Goal: Task Accomplishment & Management: Use online tool/utility

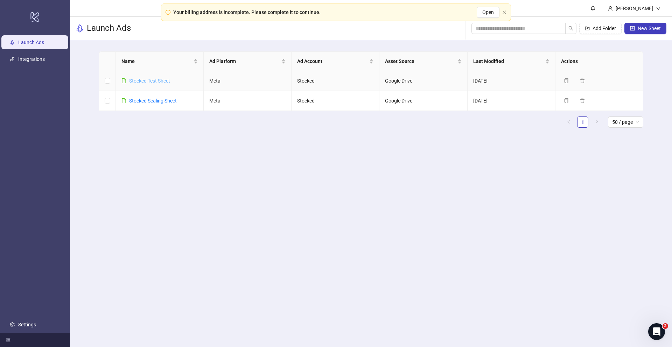
click at [164, 81] on link "Stocked Test Sheet" at bounding box center [149, 81] width 41 height 6
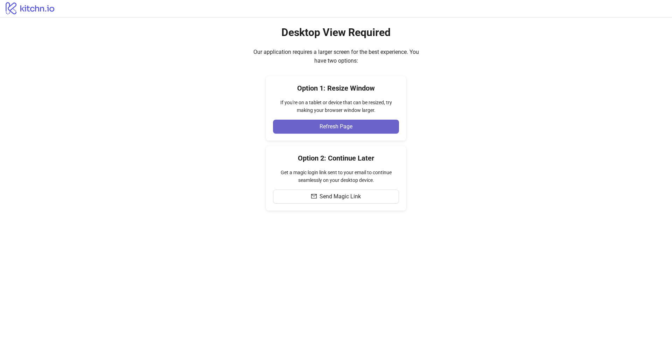
click at [335, 120] on button "Refresh Page" at bounding box center [336, 127] width 126 height 14
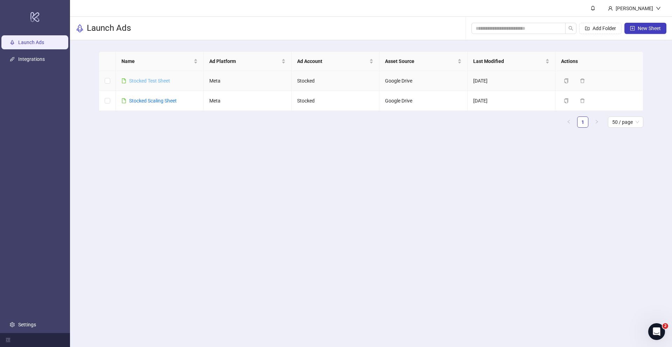
click at [152, 81] on link "Stocked Test Sheet" at bounding box center [149, 81] width 41 height 6
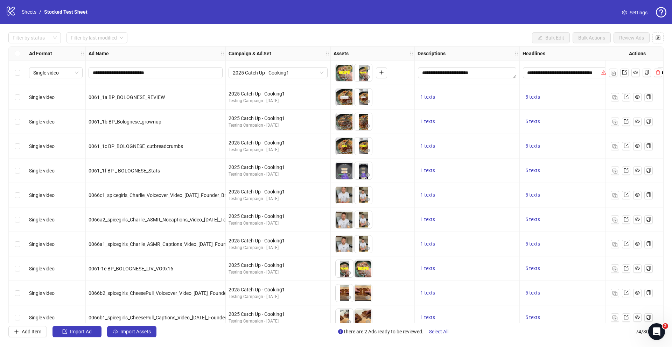
click at [602, 74] on icon "warning" at bounding box center [604, 72] width 5 height 5
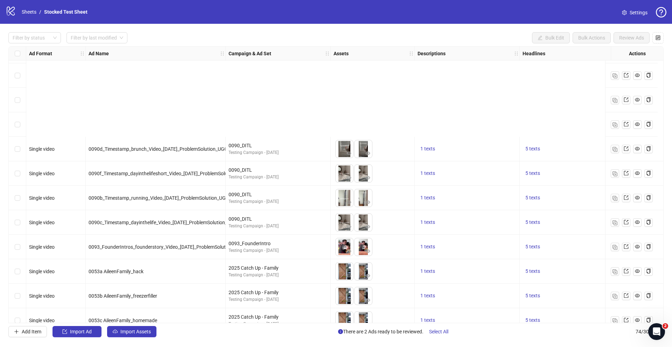
scroll to position [1554, 0]
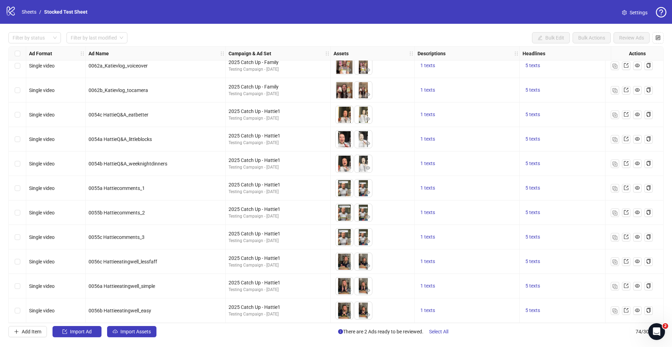
click at [22, 307] on div "Select row 74" at bounding box center [18, 311] width 18 height 25
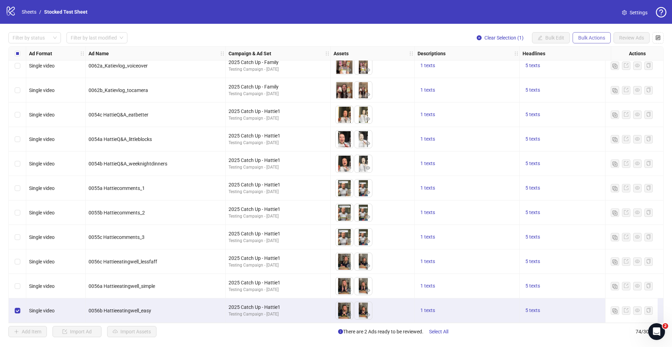
click at [604, 40] on span "Bulk Actions" at bounding box center [591, 38] width 27 height 6
click at [597, 63] on span "Duplicate" at bounding box center [602, 63] width 48 height 8
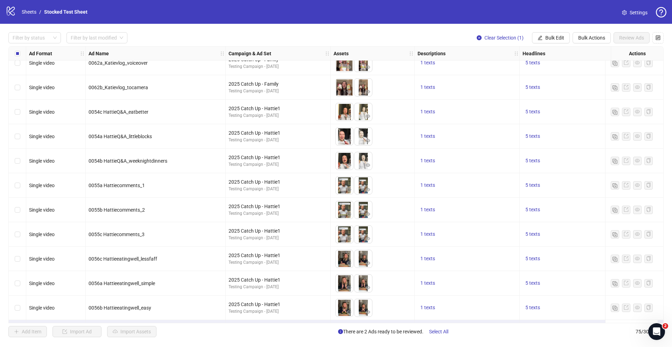
scroll to position [1578, 0]
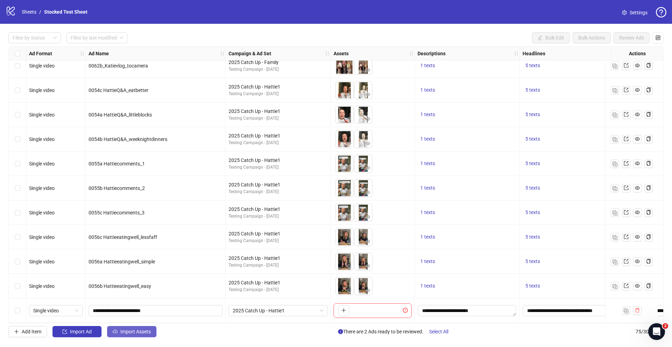
click at [138, 331] on span "Import Assets" at bounding box center [135, 332] width 30 height 6
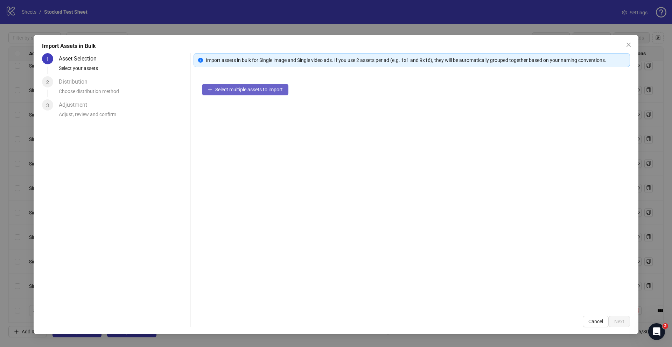
click at [219, 91] on span "Select multiple assets to import" at bounding box center [249, 90] width 68 height 6
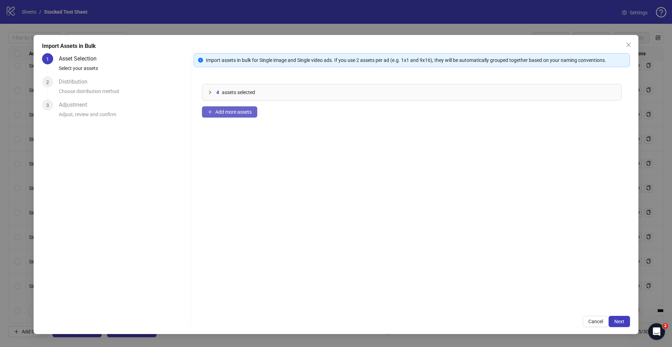
click at [240, 112] on span "Add more assets" at bounding box center [233, 112] width 36 height 6
click at [625, 321] on button "Next" at bounding box center [619, 321] width 21 height 11
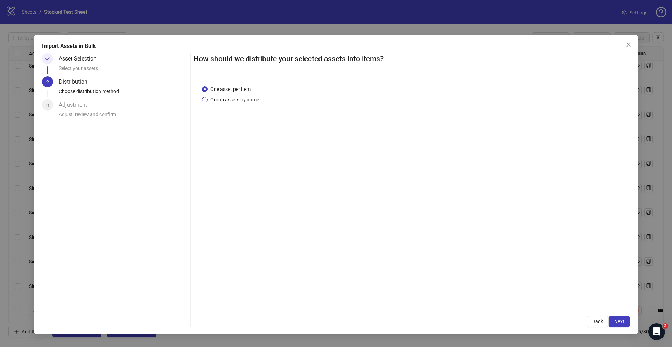
click at [230, 99] on span "Group assets by name" at bounding box center [235, 100] width 54 height 8
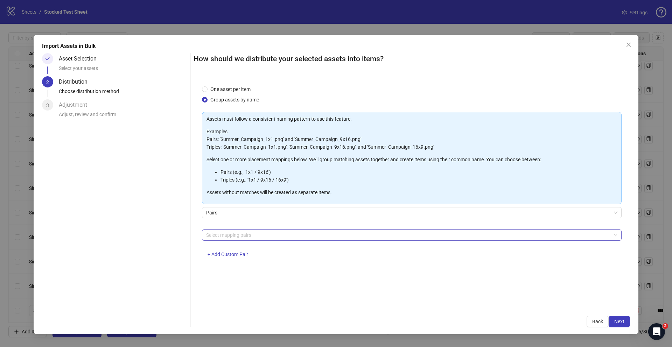
click at [243, 234] on div at bounding box center [408, 235] width 410 height 10
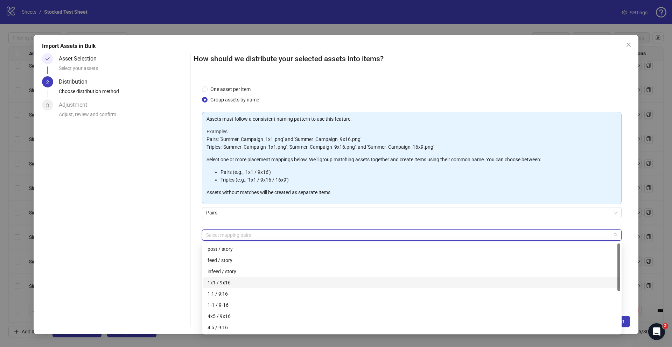
click at [230, 282] on div "1x1 / 9x16" at bounding box center [412, 283] width 409 height 8
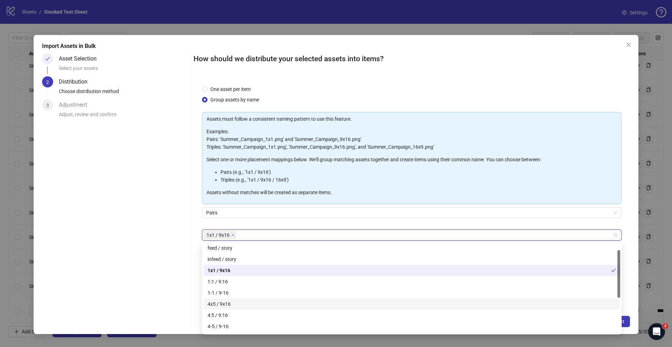
click at [230, 303] on div "4x5 / 9x16" at bounding box center [412, 304] width 409 height 8
click at [305, 218] on div "Pairs" at bounding box center [412, 212] width 420 height 11
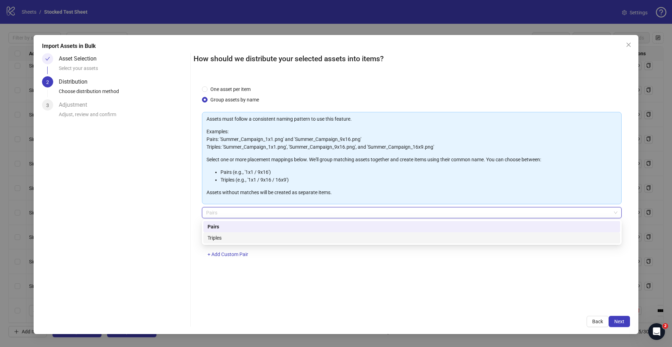
click at [230, 223] on div "Pairs" at bounding box center [412, 227] width 409 height 8
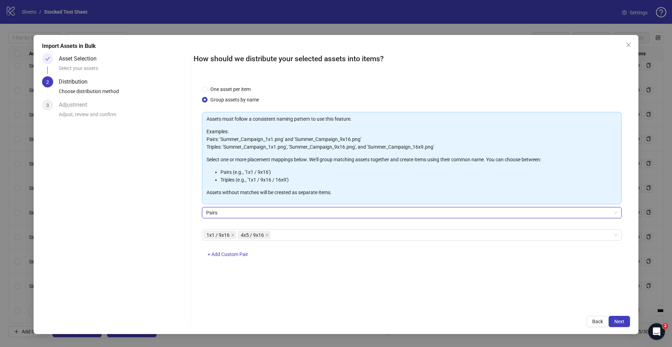
click at [159, 228] on div "Asset Selection Select your assets 2 Distribution Choose distribution method 3 …" at bounding box center [115, 190] width 146 height 274
click at [622, 320] on span "Next" at bounding box center [620, 322] width 10 height 6
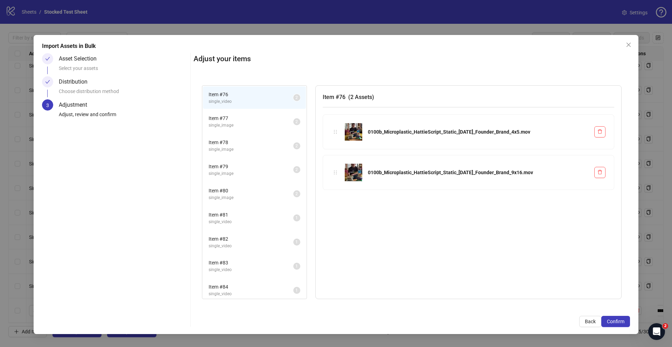
click at [242, 100] on span "single_video" at bounding box center [251, 101] width 85 height 7
click at [242, 119] on span "Item # 77" at bounding box center [251, 119] width 85 height 8
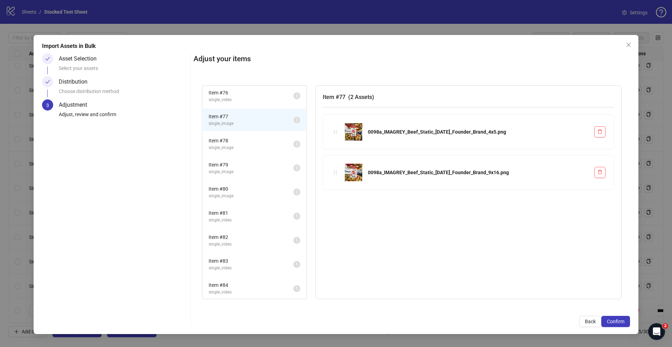
scroll to position [4, 0]
click at [238, 146] on span "single_image" at bounding box center [251, 146] width 85 height 7
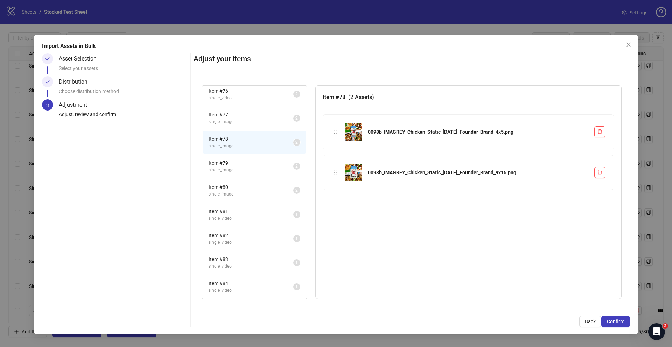
click at [239, 168] on span "single_image" at bounding box center [251, 170] width 85 height 7
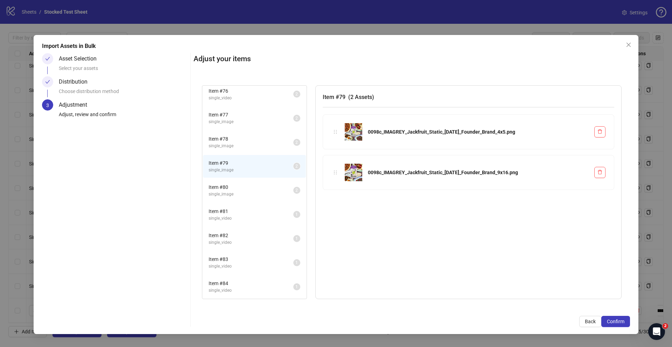
click at [238, 189] on span "Item # 80" at bounding box center [251, 187] width 85 height 8
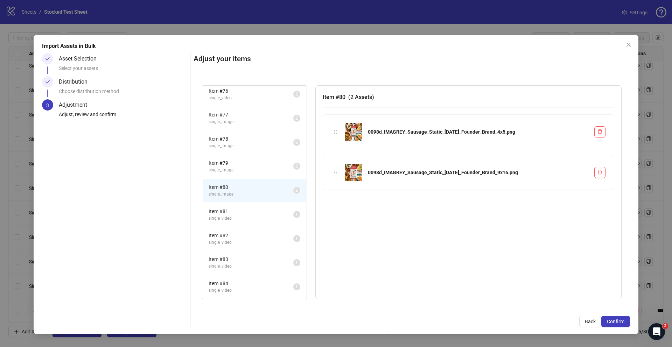
click at [239, 217] on span "single_video" at bounding box center [251, 218] width 85 height 7
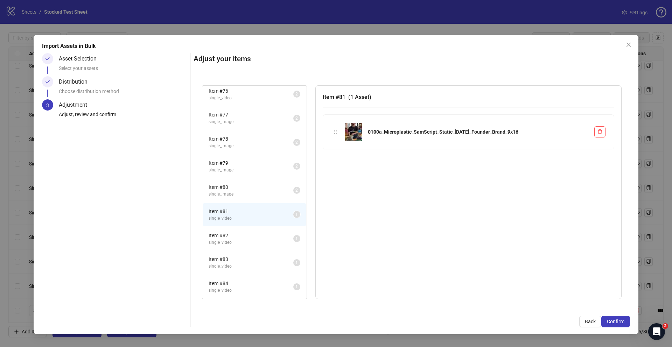
click at [236, 240] on span "single_video" at bounding box center [251, 243] width 85 height 7
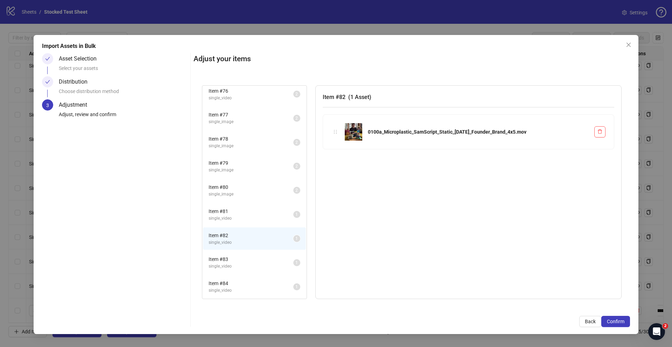
click at [234, 222] on li "Item # 81 single_video 1" at bounding box center [254, 214] width 103 height 23
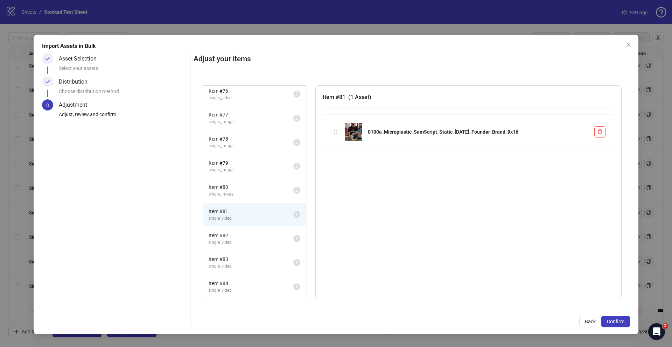
click at [235, 234] on span "Item # 82" at bounding box center [251, 236] width 85 height 8
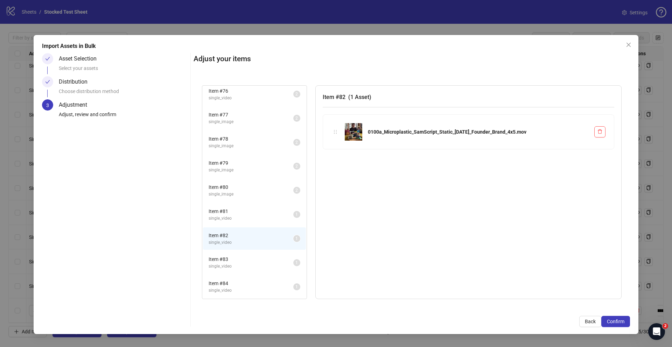
click at [234, 221] on span "single_video" at bounding box center [251, 218] width 85 height 7
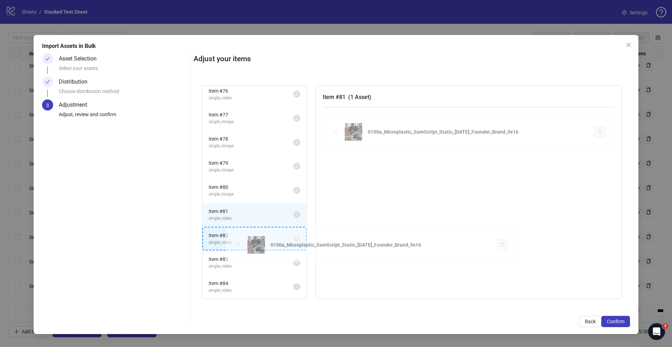
drag, startPoint x: 335, startPoint y: 133, endPoint x: 237, endPoint y: 246, distance: 149.2
click at [237, 246] on div "Item # 76 single_video 2 Item # 77 single_image 2 Item # 78 single_image 2 Item…" at bounding box center [412, 192] width 437 height 231
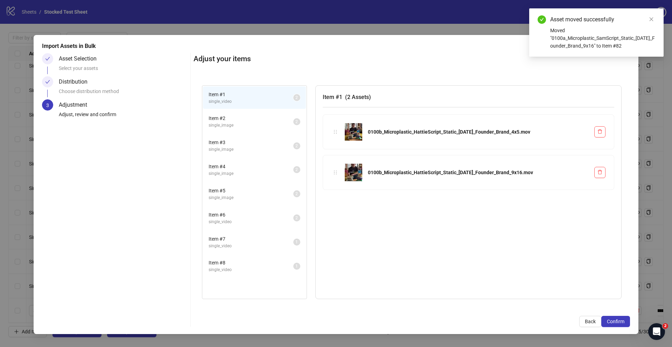
click at [242, 221] on span "single_video" at bounding box center [251, 222] width 85 height 7
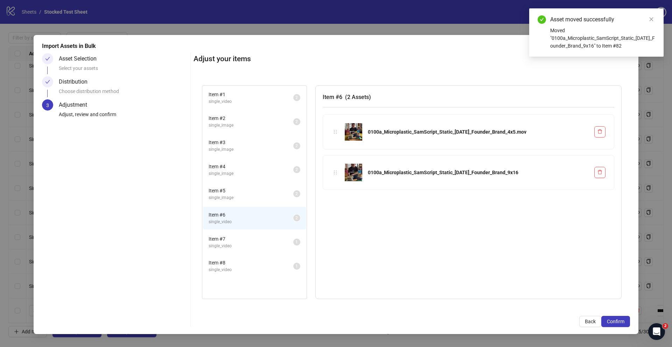
click at [246, 242] on span "Item # 7" at bounding box center [251, 239] width 85 height 8
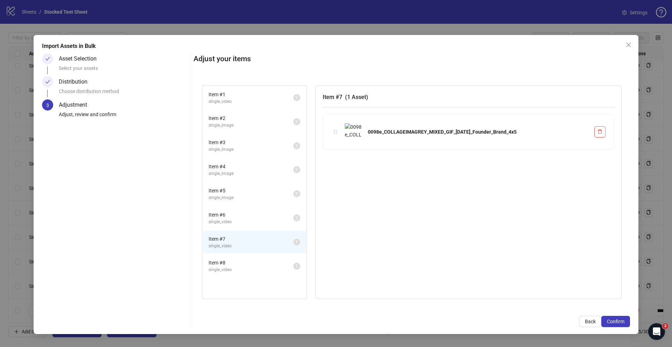
click at [245, 272] on span "single_video" at bounding box center [251, 270] width 85 height 7
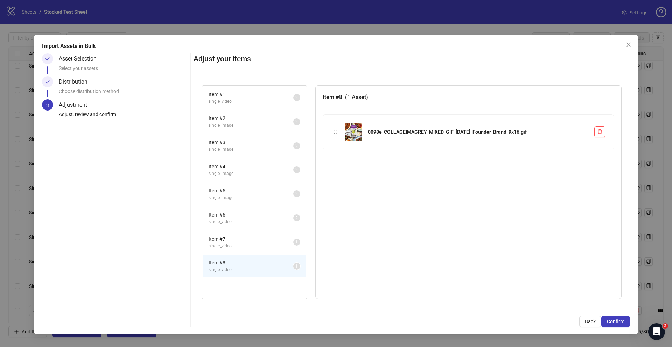
click at [240, 244] on span "single_video" at bounding box center [251, 246] width 85 height 7
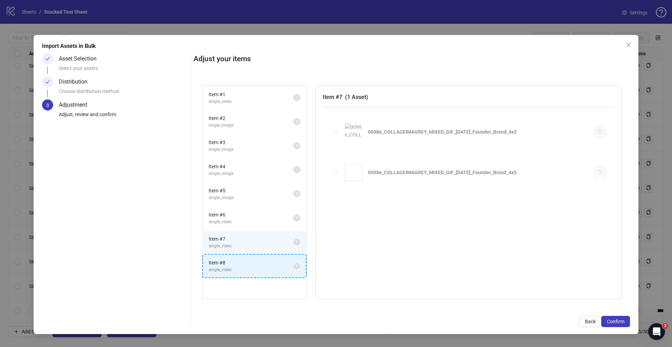
drag, startPoint x: 337, startPoint y: 132, endPoint x: 257, endPoint y: 265, distance: 155.0
click at [257, 265] on div "Item # 1 single_video 2 Item # 2 single_image 2 Item # 3 single_image 2 Item # …" at bounding box center [412, 192] width 437 height 231
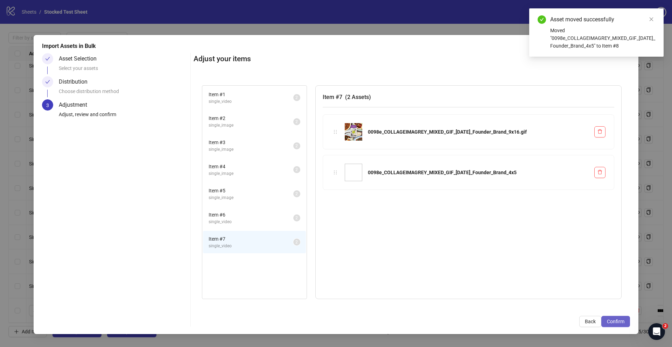
click at [618, 322] on span "Confirm" at bounding box center [616, 322] width 18 height 6
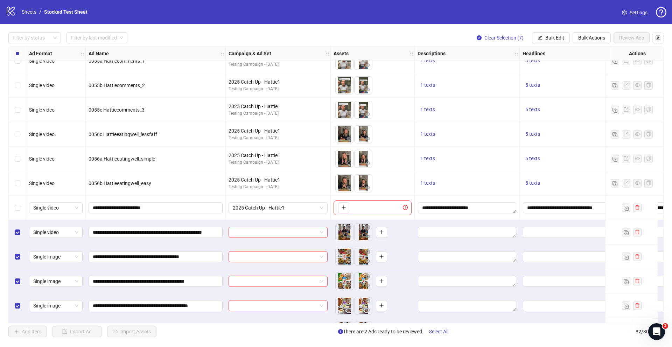
scroll to position [1750, 0]
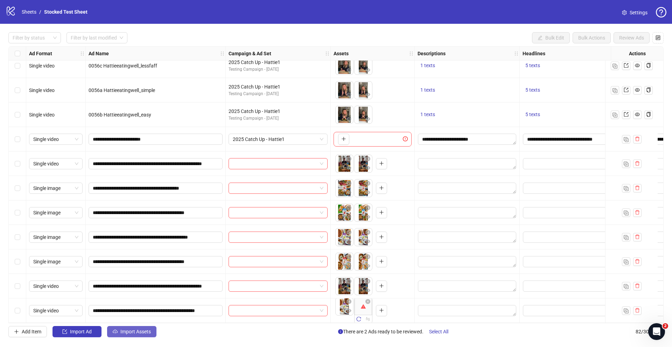
click at [131, 332] on span "Import Assets" at bounding box center [135, 332] width 30 height 6
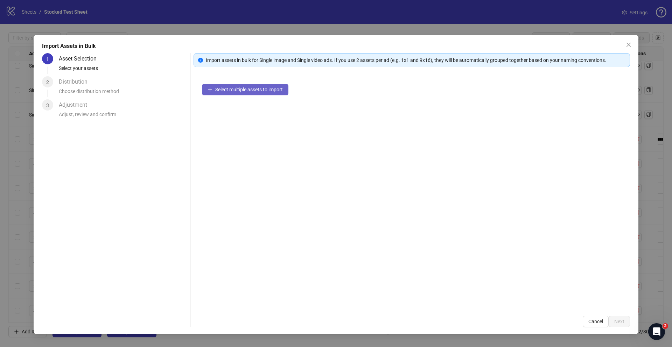
click at [250, 91] on span "Select multiple assets to import" at bounding box center [249, 90] width 68 height 6
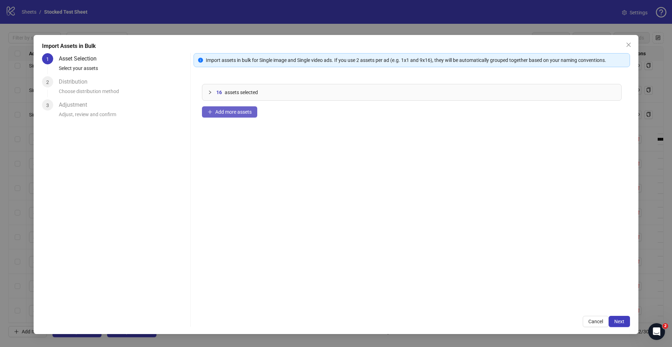
click at [222, 114] on span "Add more assets" at bounding box center [233, 112] width 36 height 6
click at [238, 114] on span "Add more assets" at bounding box center [233, 112] width 36 height 6
click at [235, 112] on span "Add more assets" at bounding box center [233, 112] width 36 height 6
click at [232, 113] on span "Add more assets" at bounding box center [233, 112] width 36 height 6
click at [617, 319] on span "Next" at bounding box center [620, 322] width 10 height 6
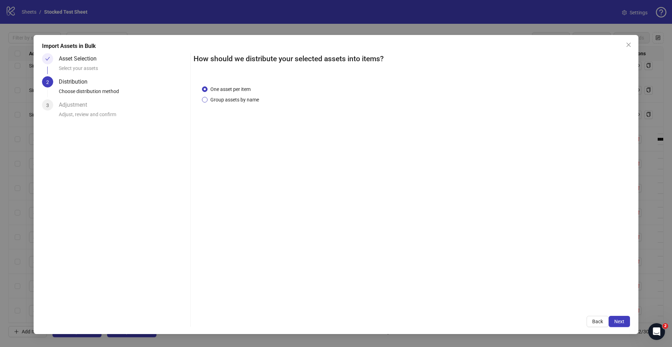
click at [231, 102] on span "Group assets by name" at bounding box center [235, 100] width 54 height 8
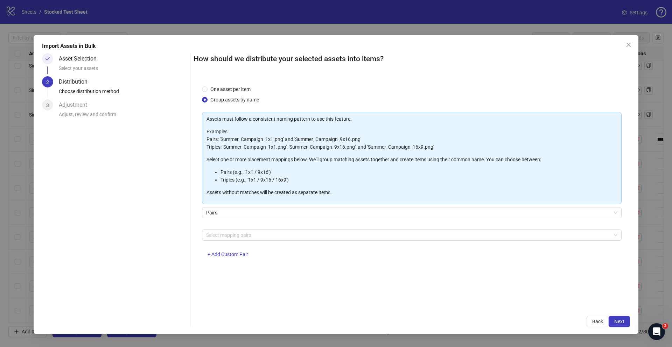
click at [252, 221] on div "Pairs" at bounding box center [412, 217] width 420 height 20
click at [252, 220] on div "Pairs" at bounding box center [412, 217] width 420 height 20
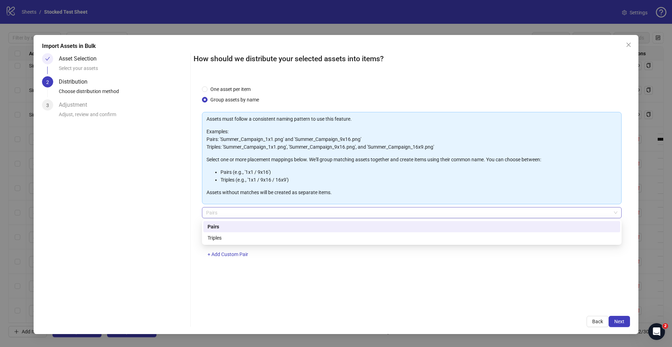
click at [254, 217] on span "Pairs" at bounding box center [411, 213] width 411 height 11
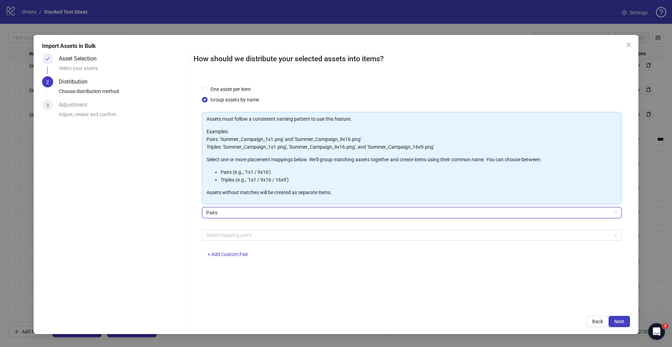
click at [248, 214] on span "Pairs" at bounding box center [411, 213] width 411 height 11
click at [263, 236] on div at bounding box center [408, 235] width 410 height 10
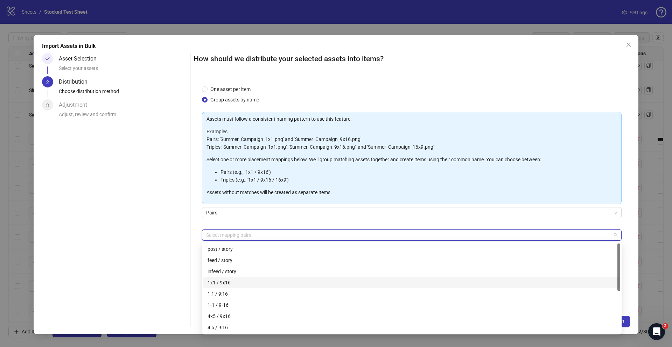
click at [231, 284] on div "1x1 / 9x16" at bounding box center [412, 283] width 409 height 8
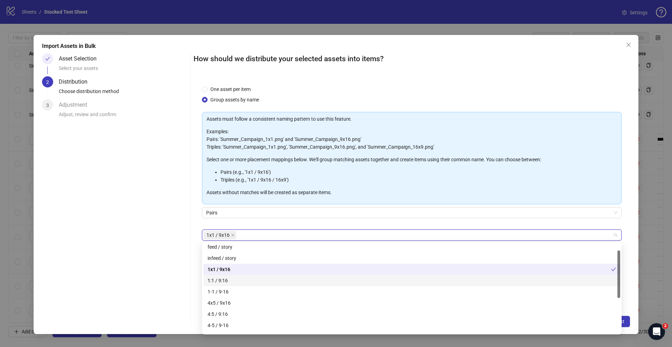
scroll to position [47, 0]
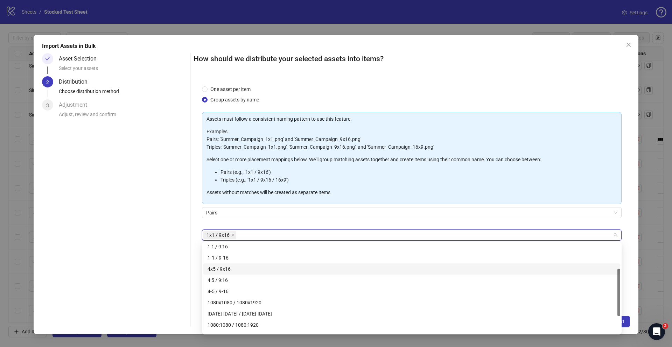
click at [231, 270] on div "4x5 / 9x16" at bounding box center [412, 269] width 409 height 8
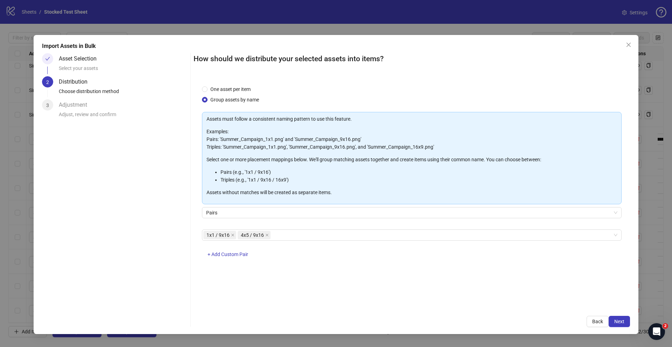
click at [166, 237] on div "Asset Selection Select your assets 2 Distribution Choose distribution method 3 …" at bounding box center [115, 190] width 146 height 274
click at [619, 321] on span "Next" at bounding box center [620, 322] width 10 height 6
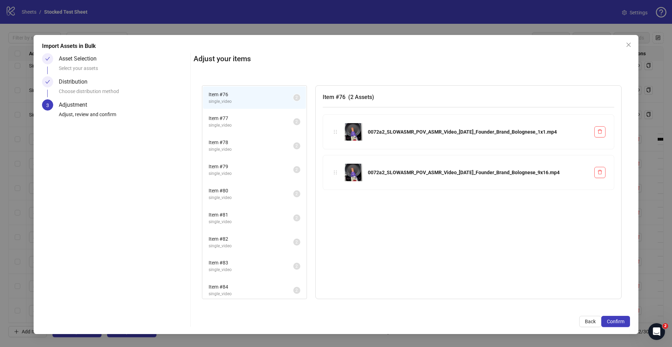
click at [245, 98] on span "single_video" at bounding box center [251, 101] width 85 height 7
click at [240, 119] on span "Item # 77" at bounding box center [251, 119] width 85 height 8
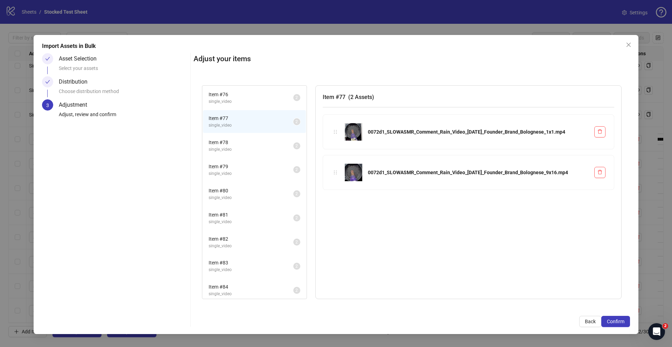
click at [236, 146] on span "single_video" at bounding box center [251, 149] width 85 height 7
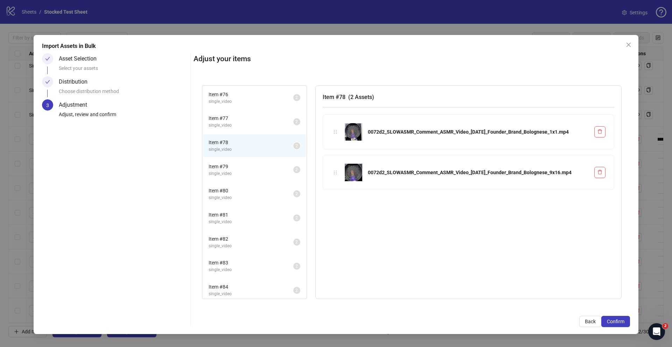
click at [238, 169] on span "Item # 79" at bounding box center [251, 167] width 85 height 8
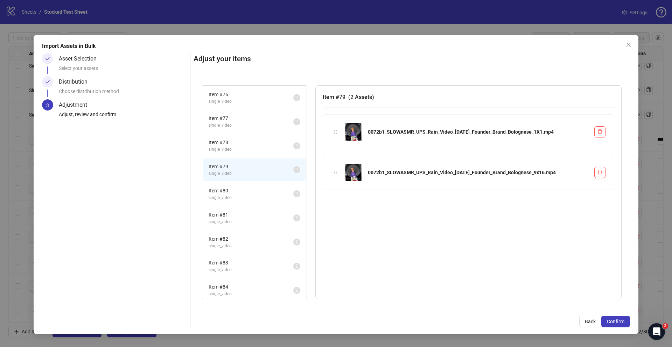
click at [238, 187] on span "Item # 80" at bounding box center [251, 191] width 85 height 8
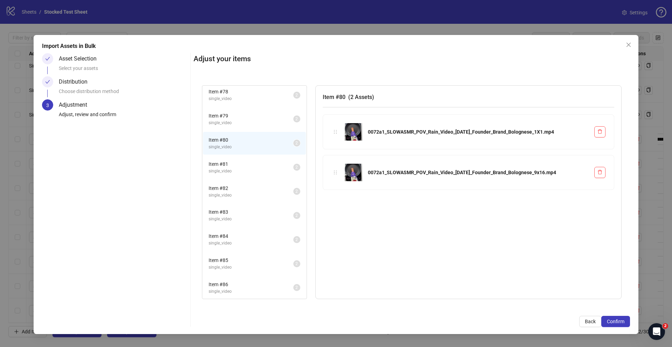
scroll to position [51, 0]
click at [234, 166] on span "Item # 81" at bounding box center [251, 164] width 85 height 8
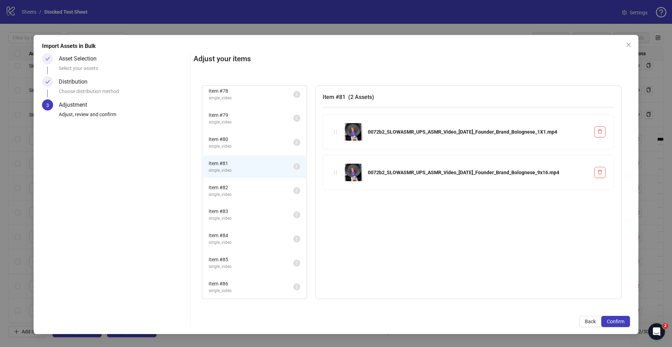
click at [234, 192] on span "single_video" at bounding box center [251, 195] width 85 height 7
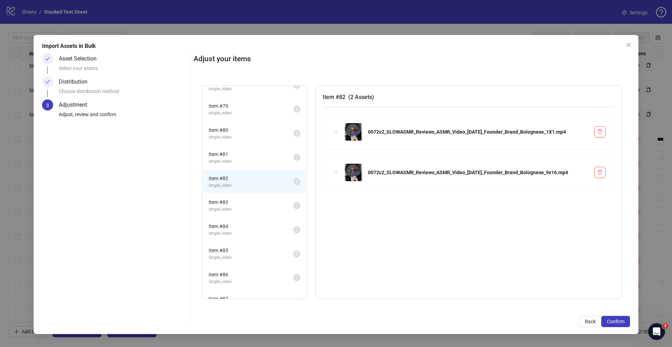
click at [233, 204] on span "Item # 83" at bounding box center [251, 203] width 85 height 8
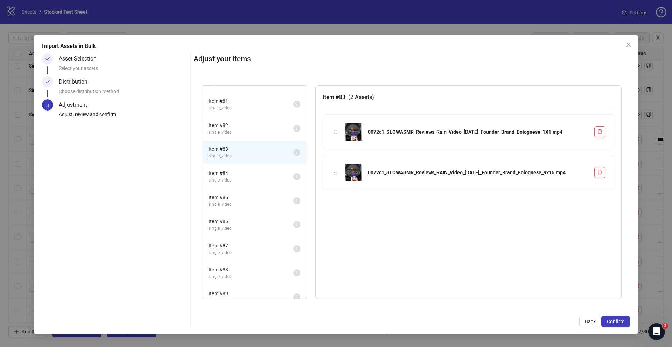
scroll to position [115, 0]
click at [235, 156] on span "single_video" at bounding box center [251, 155] width 85 height 7
click at [231, 136] on li "Item # 82 single_video 2" at bounding box center [254, 128] width 103 height 23
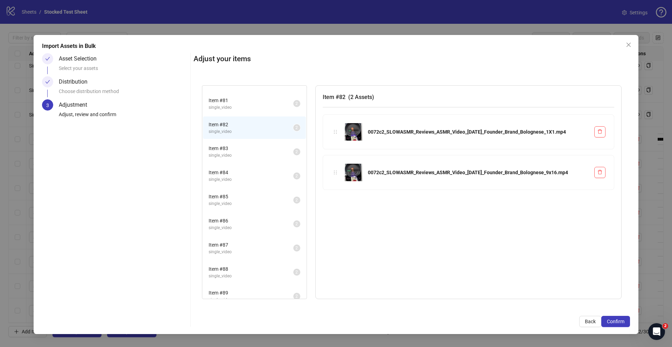
click at [235, 151] on span "Item # 83" at bounding box center [251, 149] width 85 height 8
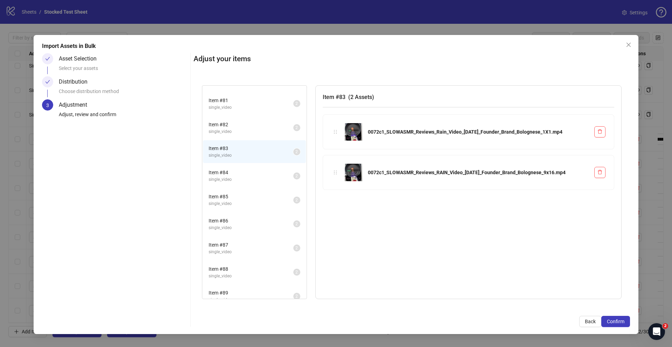
click at [236, 180] on span "single_video" at bounding box center [251, 179] width 85 height 7
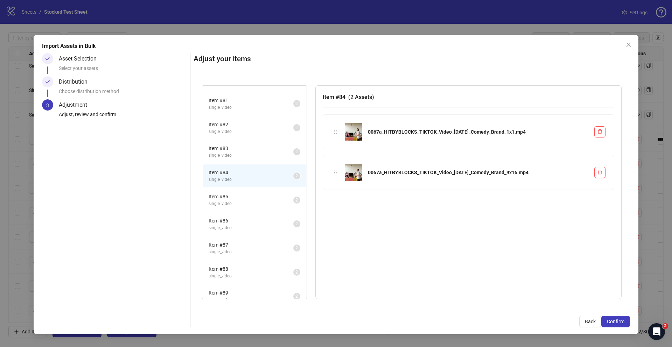
click at [234, 199] on span "Item # 85" at bounding box center [251, 197] width 85 height 8
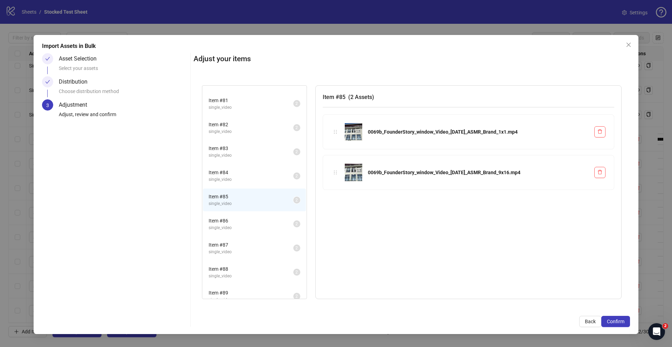
click at [238, 225] on span "single_video" at bounding box center [251, 228] width 85 height 7
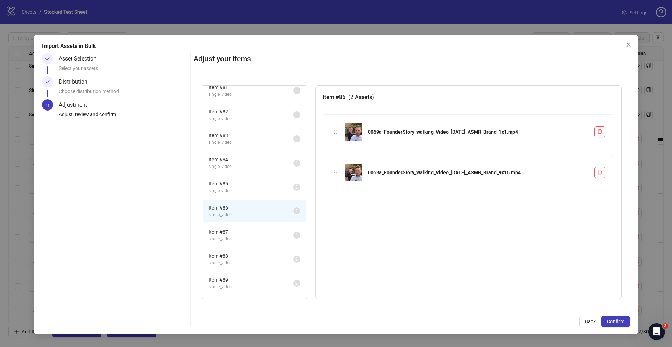
click at [237, 234] on span "Item # 87" at bounding box center [251, 232] width 85 height 8
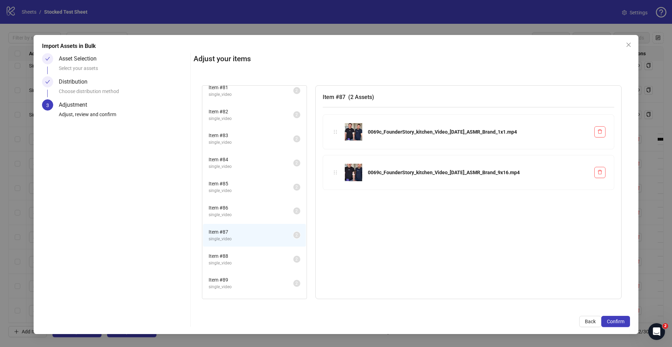
scroll to position [181, 0]
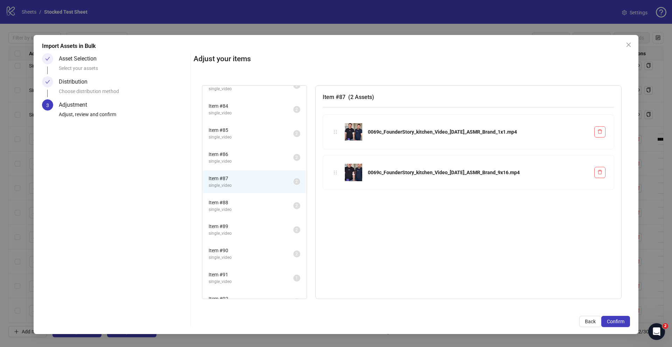
click at [232, 202] on span "Item # 88" at bounding box center [251, 203] width 85 height 8
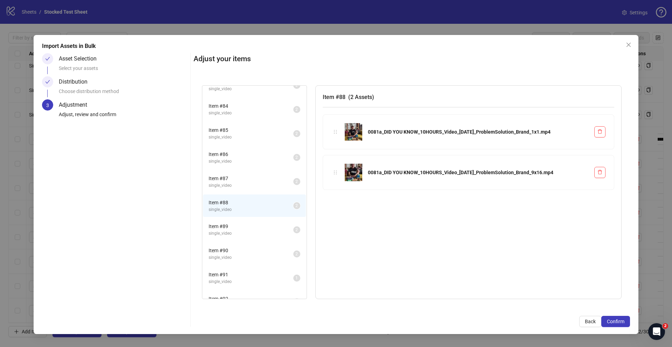
click at [230, 224] on span "Item # 89" at bounding box center [251, 227] width 85 height 8
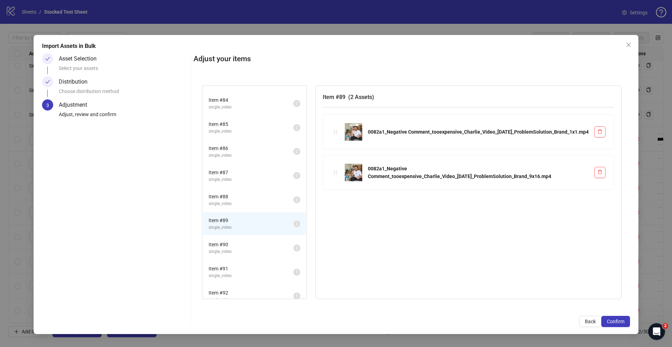
scroll to position [187, 0]
click at [231, 219] on span "Item # 89" at bounding box center [251, 220] width 85 height 8
click at [227, 245] on span "Item # 90" at bounding box center [251, 245] width 85 height 8
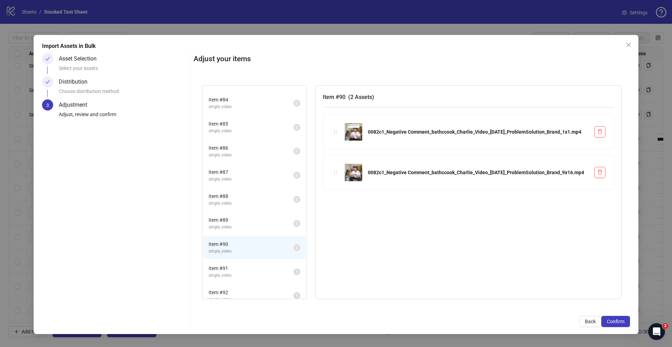
scroll to position [196, 0]
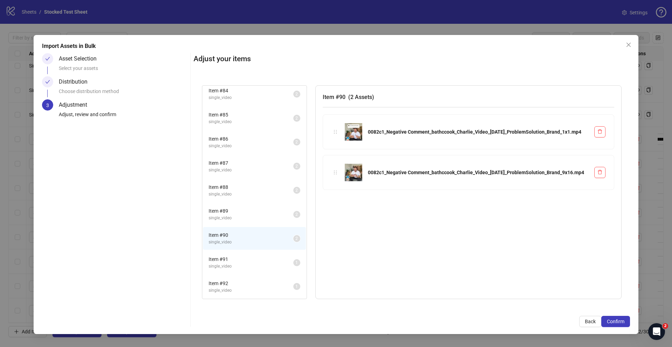
click at [227, 259] on span "Item # 91" at bounding box center [251, 260] width 85 height 8
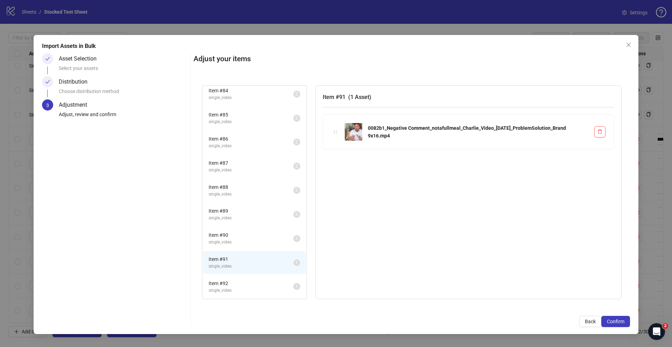
click at [229, 280] on span "Item # 92" at bounding box center [251, 284] width 85 height 8
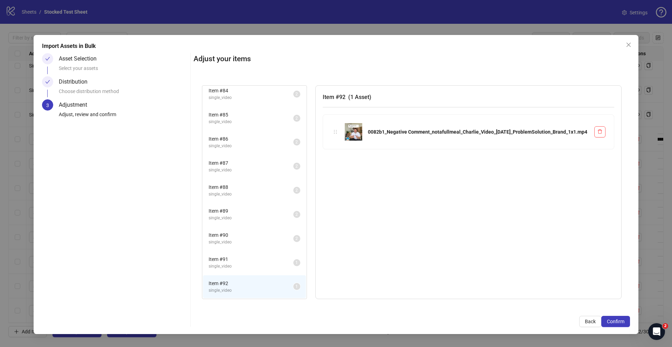
click at [229, 268] on span "single_video" at bounding box center [251, 266] width 85 height 7
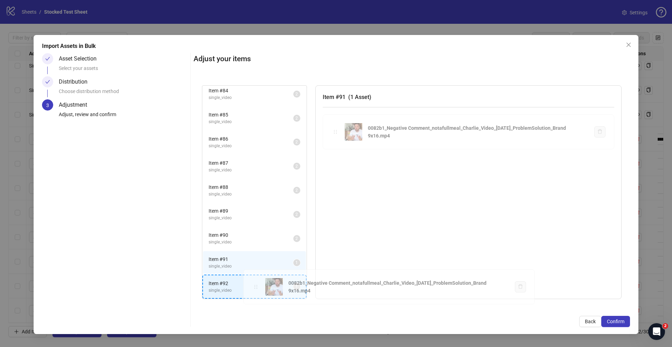
drag, startPoint x: 336, startPoint y: 132, endPoint x: 257, endPoint y: 287, distance: 174.3
click at [257, 287] on div "Item # 76 single_video 2 Item # 77 single_video 2 Item # 78 single_video 2 Item…" at bounding box center [412, 192] width 437 height 231
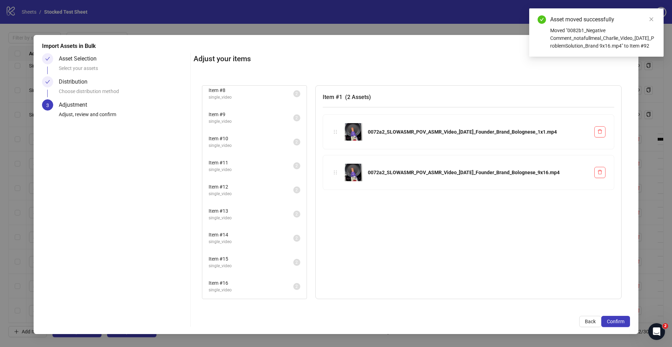
click at [245, 282] on span "Item # 16" at bounding box center [251, 283] width 85 height 8
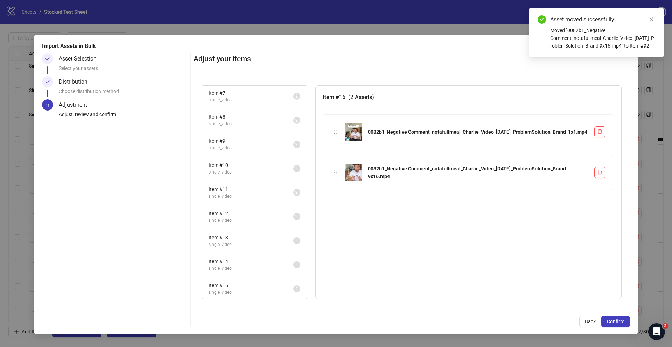
scroll to position [172, 0]
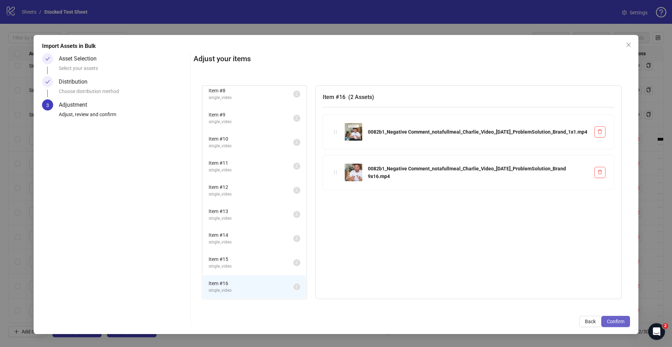
click at [614, 321] on span "Confirm" at bounding box center [616, 322] width 18 height 6
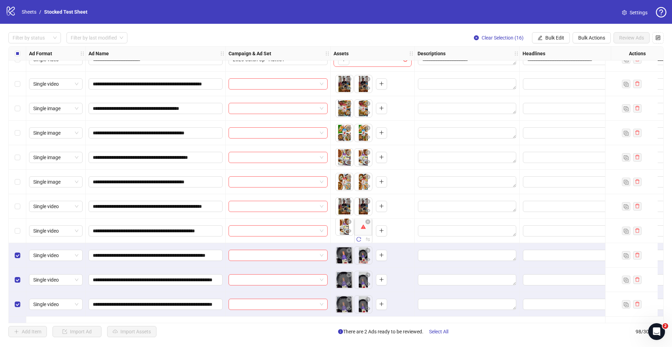
scroll to position [1769, 0]
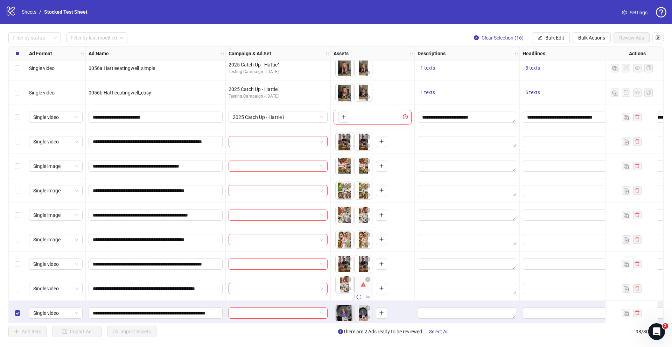
click at [20, 119] on div "Select row 75" at bounding box center [18, 117] width 18 height 25
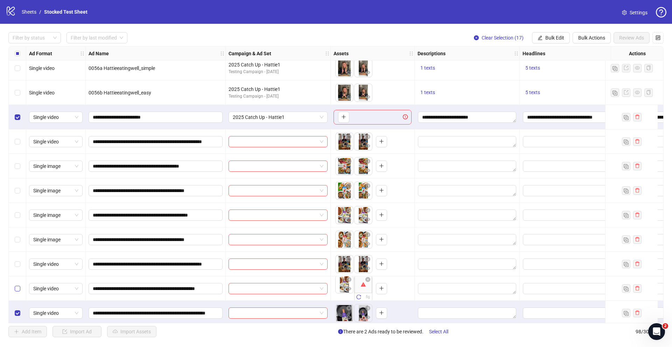
click at [20, 285] on label "Select row 82" at bounding box center [18, 289] width 6 height 8
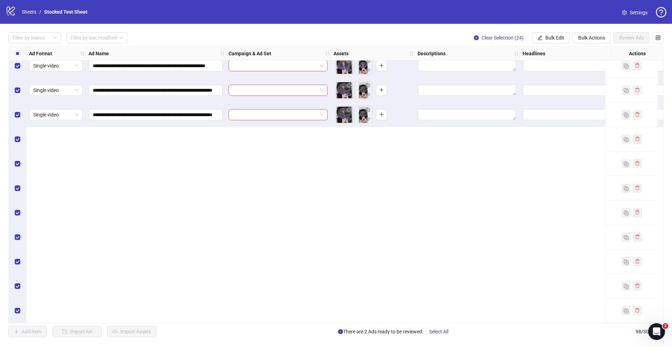
scroll to position [1896, 0]
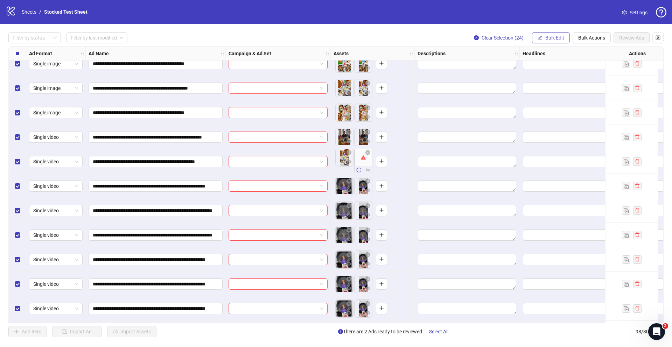
click at [561, 37] on span "Bulk Edit" at bounding box center [555, 38] width 19 height 6
click at [561, 84] on span "Descriptions" at bounding box center [558, 86] width 42 height 8
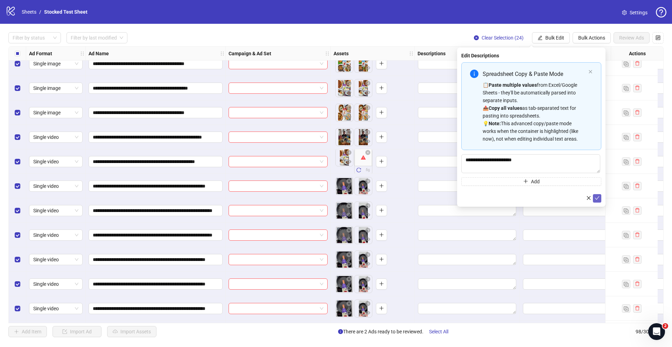
click at [599, 200] on icon "check" at bounding box center [597, 198] width 5 height 5
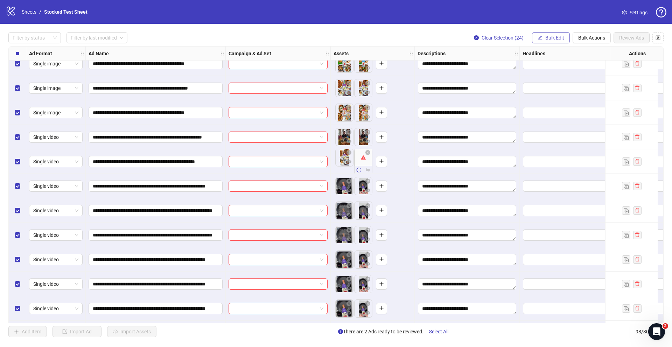
click at [559, 37] on span "Bulk Edit" at bounding box center [555, 38] width 19 height 6
click at [562, 95] on span "Headlines" at bounding box center [558, 97] width 42 height 8
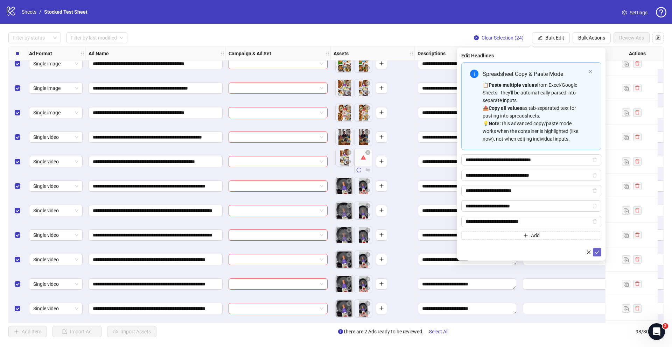
click at [598, 252] on icon "check" at bounding box center [597, 252] width 5 height 5
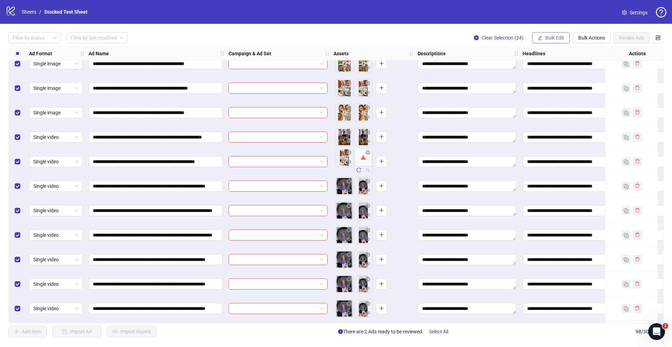
click at [553, 36] on span "Bulk Edit" at bounding box center [555, 38] width 19 height 6
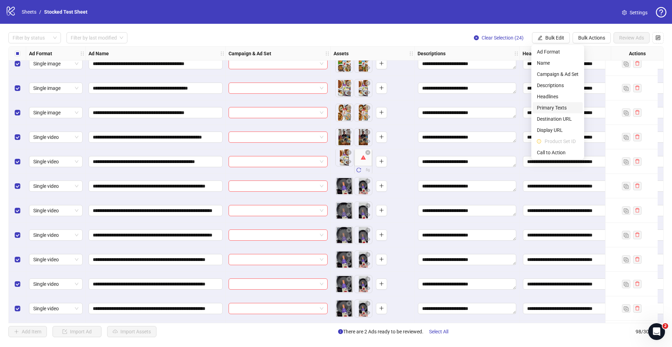
click at [559, 107] on span "Primary Texts" at bounding box center [558, 108] width 42 height 8
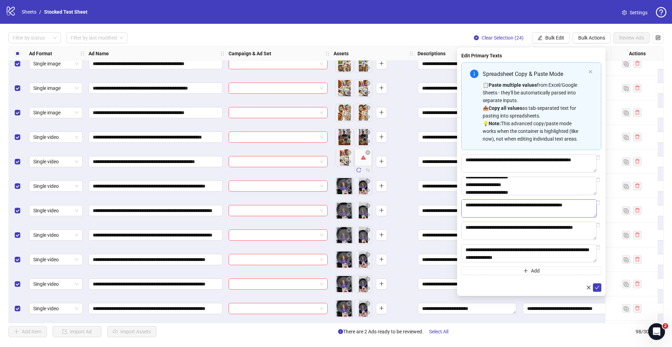
scroll to position [131, 0]
click at [597, 290] on icon "check" at bounding box center [597, 288] width 5 height 4
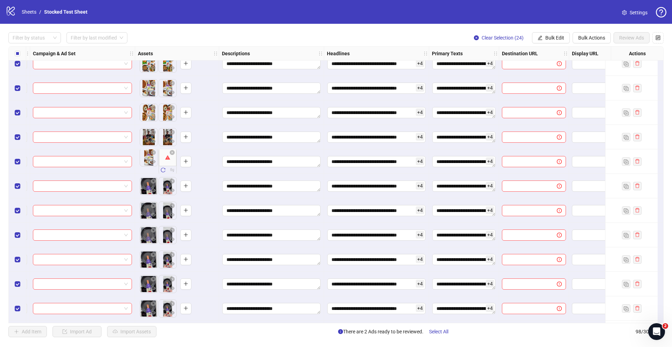
scroll to position [1896, 196]
click at [591, 37] on span "Bulk Actions" at bounding box center [591, 38] width 27 height 6
click at [560, 39] on span "Bulk Edit" at bounding box center [555, 38] width 19 height 6
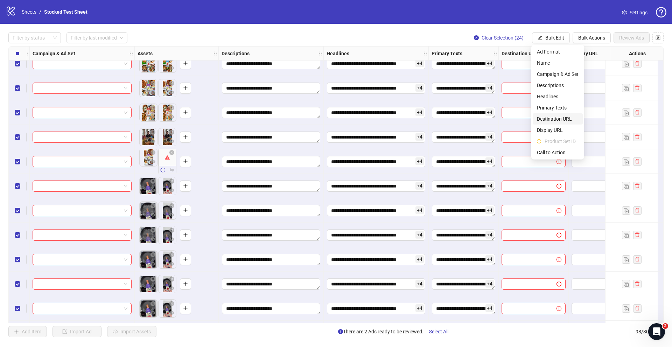
click at [564, 118] on span "Destination URL" at bounding box center [558, 119] width 42 height 8
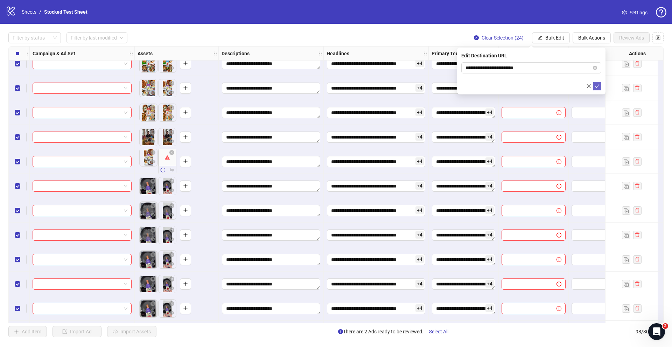
click at [598, 84] on icon "check" at bounding box center [597, 86] width 5 height 5
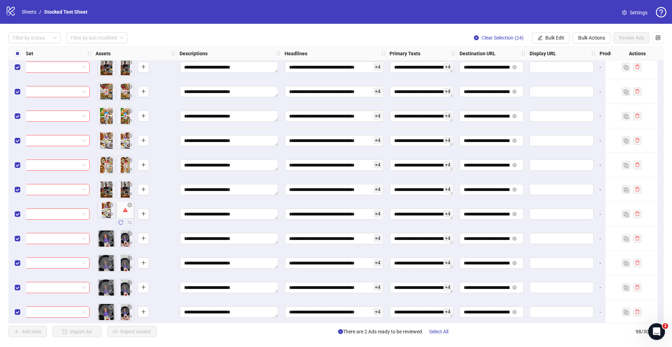
scroll to position [1844, 308]
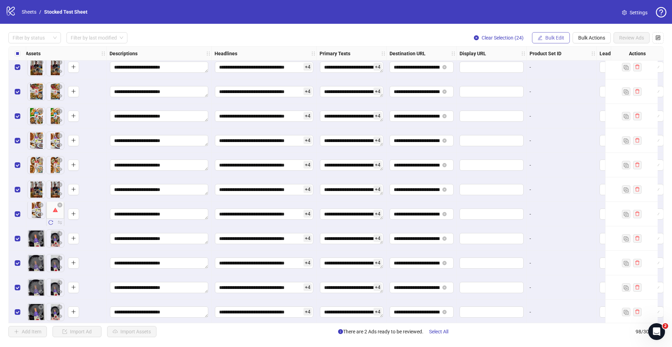
click at [550, 38] on span "Bulk Edit" at bounding box center [555, 38] width 19 height 6
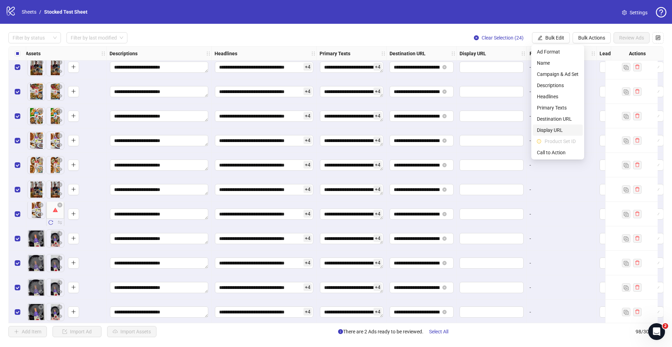
click at [559, 129] on span "Display URL" at bounding box center [558, 130] width 42 height 8
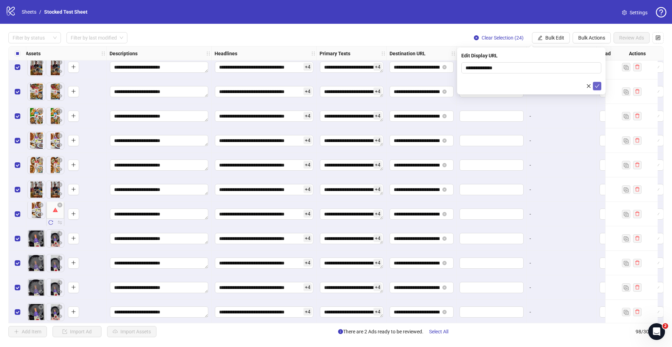
click at [598, 87] on icon "check" at bounding box center [597, 86] width 5 height 5
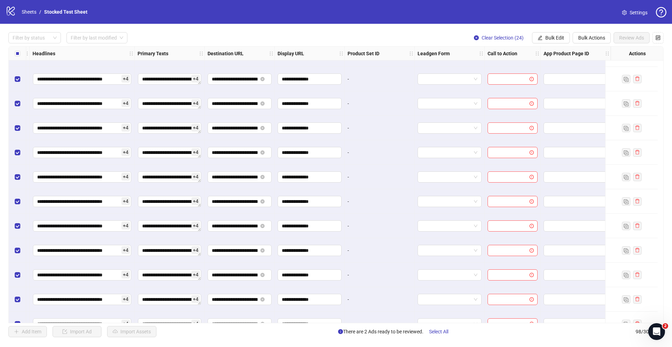
scroll to position [1832, 496]
click at [550, 39] on span "Bulk Edit" at bounding box center [555, 38] width 19 height 6
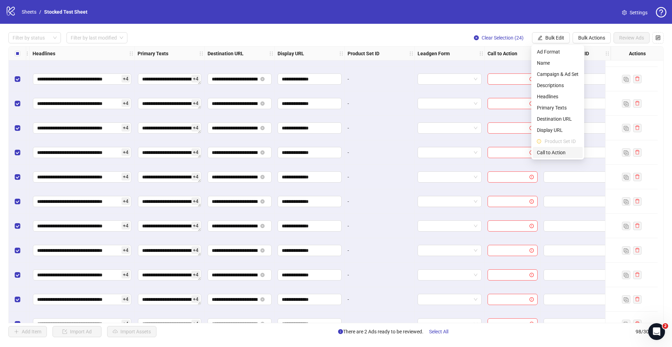
click at [556, 150] on span "Call to Action" at bounding box center [558, 153] width 42 height 8
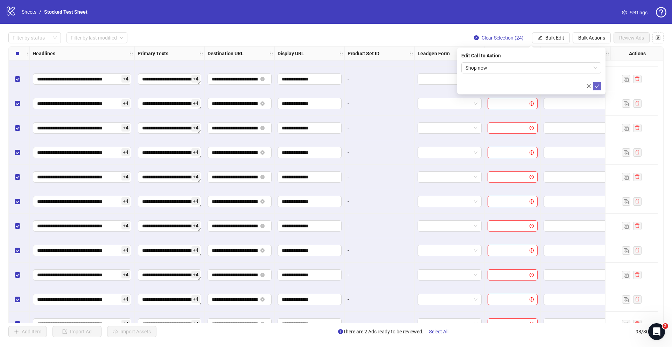
click at [597, 85] on icon "check" at bounding box center [597, 86] width 5 height 5
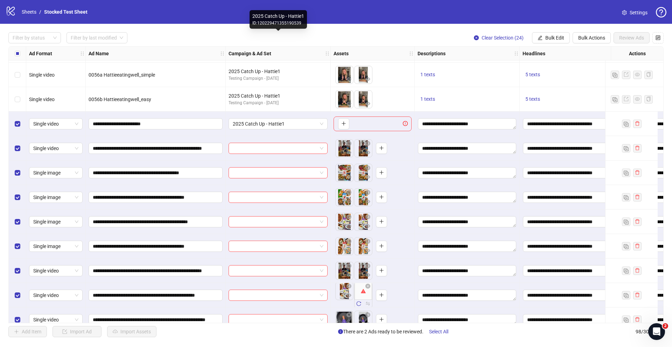
scroll to position [1773, 0]
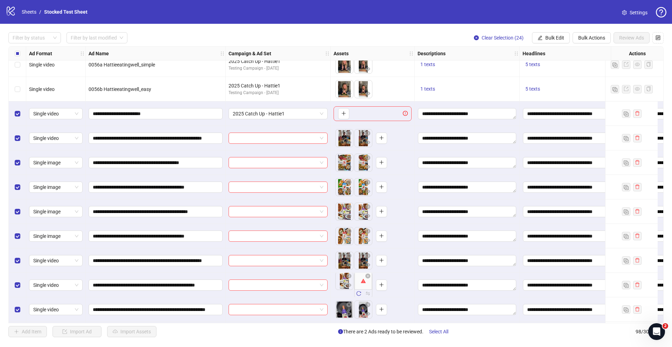
click at [226, 126] on div at bounding box center [278, 138] width 105 height 25
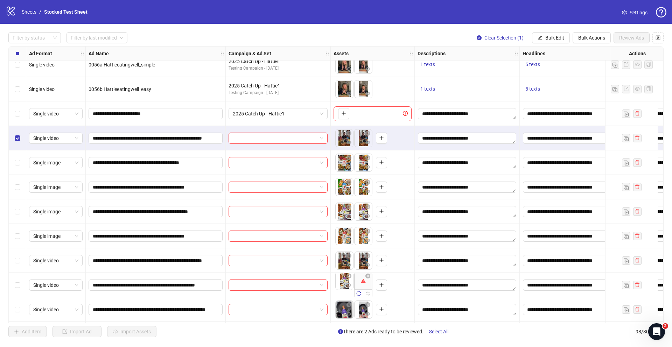
click at [21, 260] on div "Select row 81" at bounding box center [18, 261] width 18 height 25
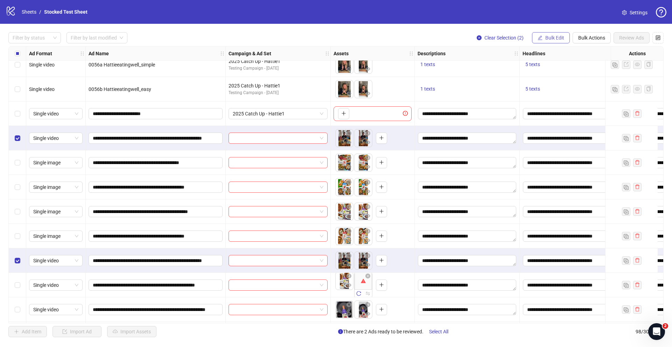
click at [547, 41] on button "Bulk Edit" at bounding box center [551, 37] width 38 height 11
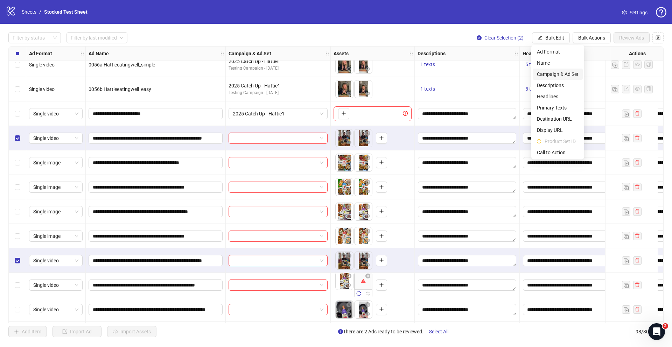
click at [556, 74] on span "Campaign & Ad Set" at bounding box center [558, 74] width 42 height 8
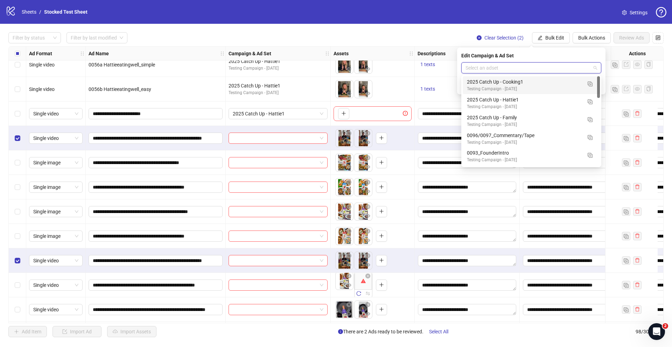
click at [554, 71] on input "search" at bounding box center [528, 68] width 125 height 11
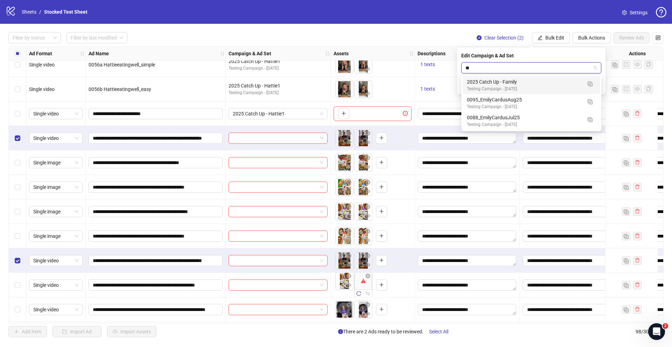
type input "*"
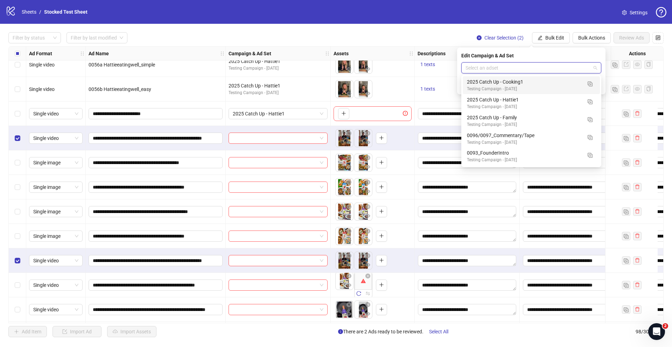
click at [5, 58] on div "Filter by status Filter by last modified Clear Selection (2) Bulk Edit Bulk Act…" at bounding box center [336, 185] width 672 height 322
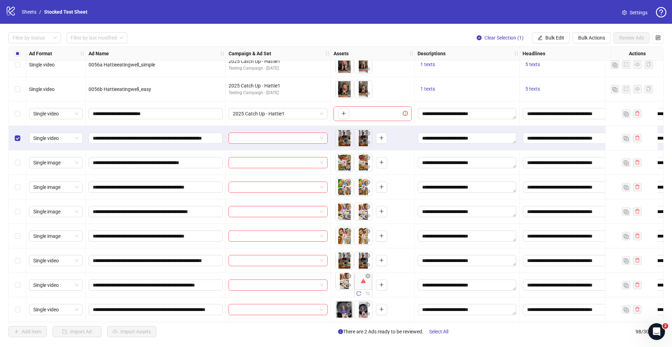
click at [20, 259] on div "Select row 81" at bounding box center [18, 261] width 18 height 25
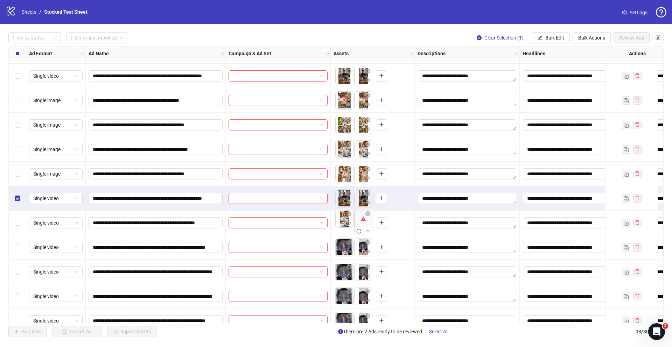
scroll to position [1821, 0]
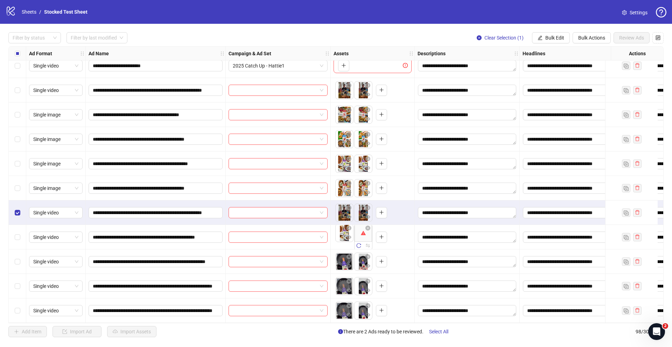
click at [21, 90] on div "Select row 76" at bounding box center [18, 90] width 18 height 25
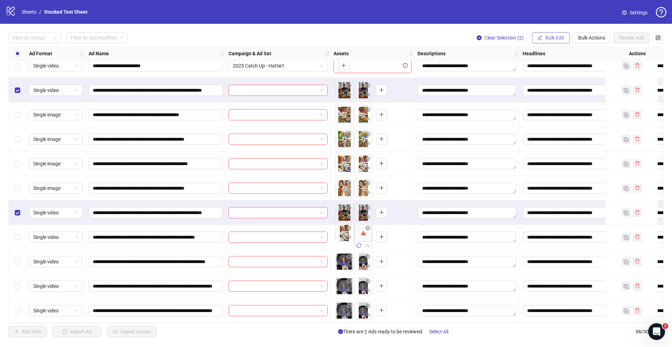
click at [547, 38] on span "Bulk Edit" at bounding box center [555, 38] width 19 height 6
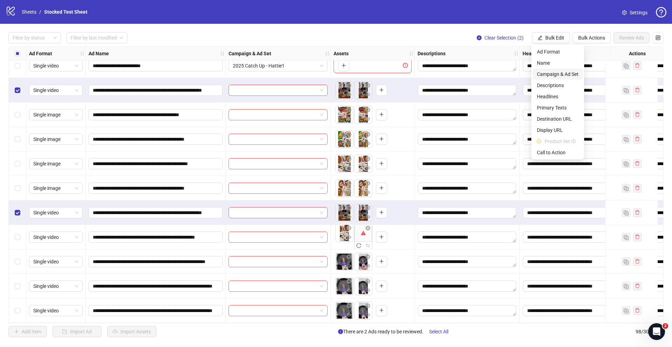
click at [567, 74] on span "Campaign & Ad Set" at bounding box center [558, 74] width 42 height 8
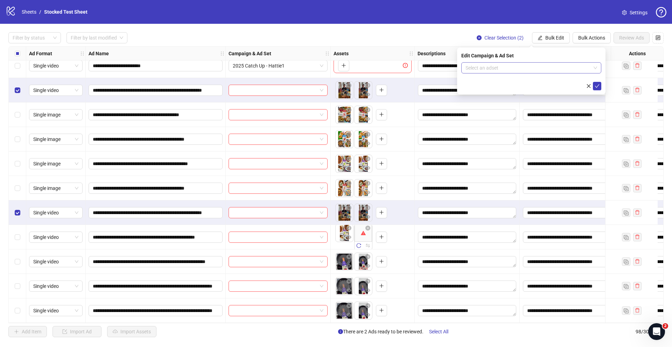
click at [551, 72] on input "search" at bounding box center [528, 68] width 125 height 11
type input "****"
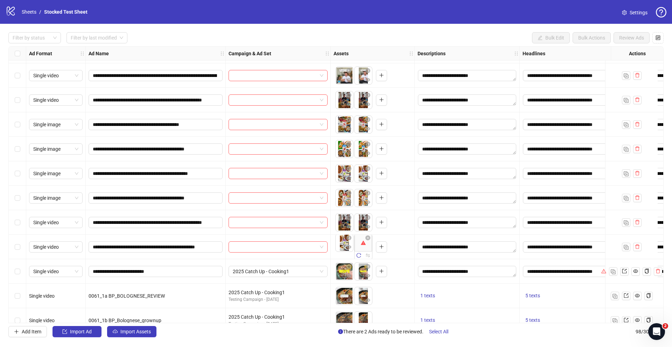
scroll to position [364, 0]
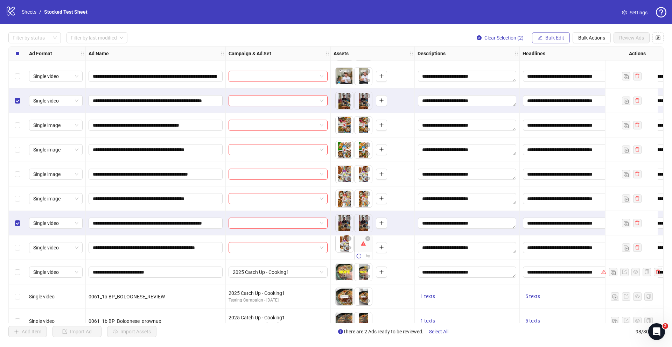
click at [553, 39] on span "Bulk Edit" at bounding box center [555, 38] width 19 height 6
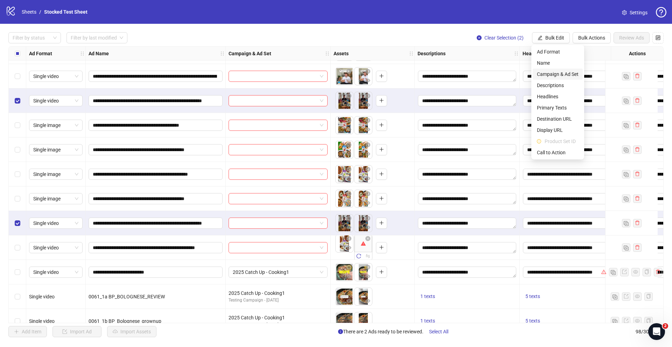
click at [555, 74] on span "Campaign & Ad Set" at bounding box center [558, 74] width 42 height 8
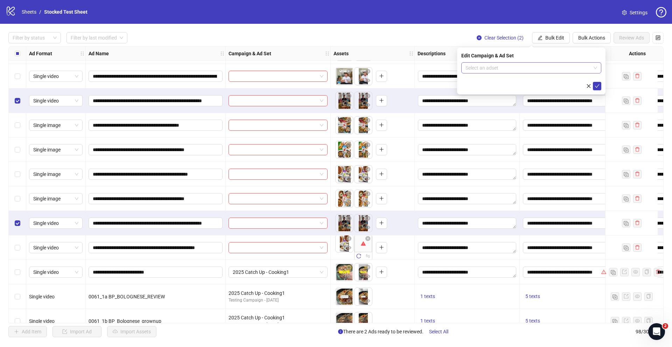
click at [556, 70] on input "search" at bounding box center [528, 68] width 125 height 11
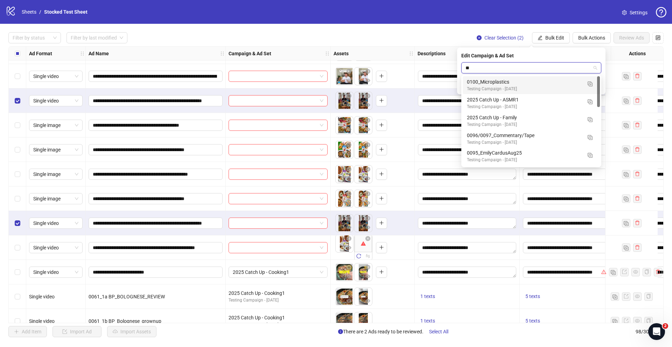
type input "***"
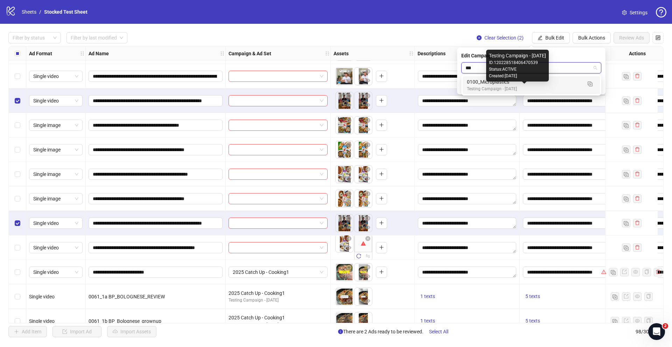
click at [528, 88] on div "Testing Campaign - [DATE]" at bounding box center [524, 89] width 115 height 7
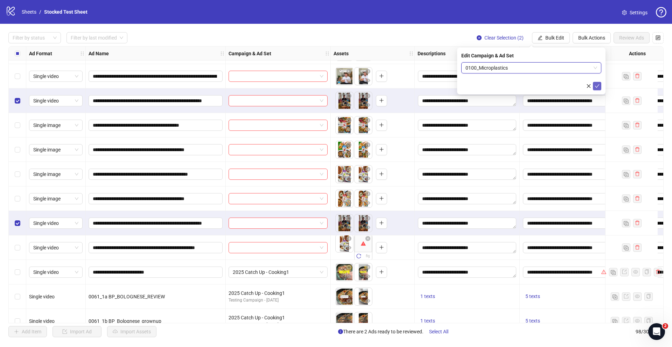
click at [597, 86] on icon "check" at bounding box center [597, 86] width 5 height 5
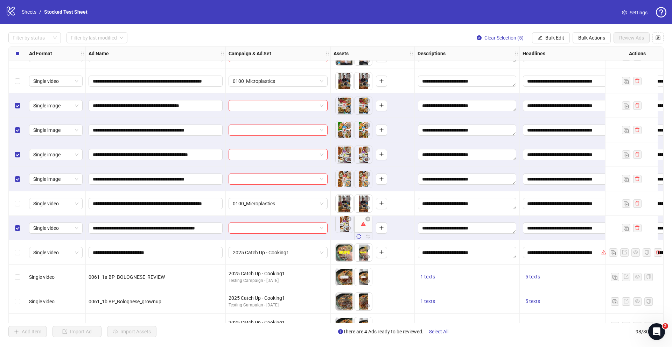
scroll to position [387, 0]
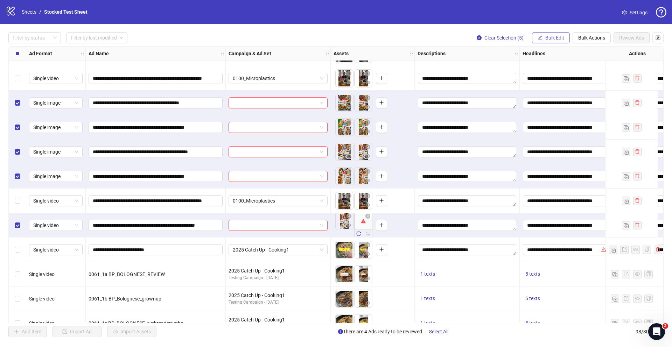
click at [560, 37] on span "Bulk Edit" at bounding box center [555, 38] width 19 height 6
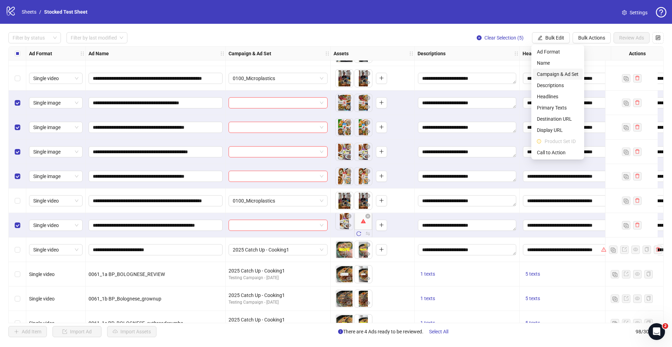
click at [560, 73] on span "Campaign & Ad Set" at bounding box center [558, 74] width 42 height 8
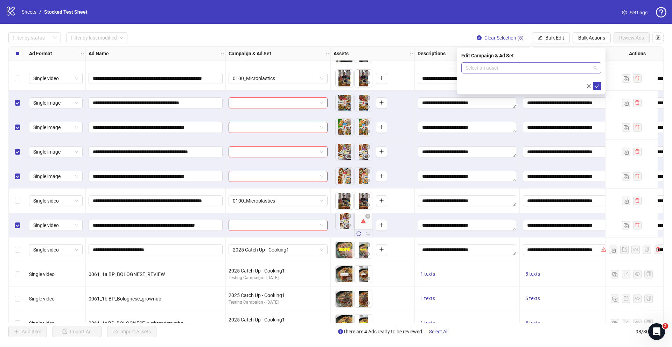
click at [539, 67] on input "search" at bounding box center [528, 68] width 125 height 11
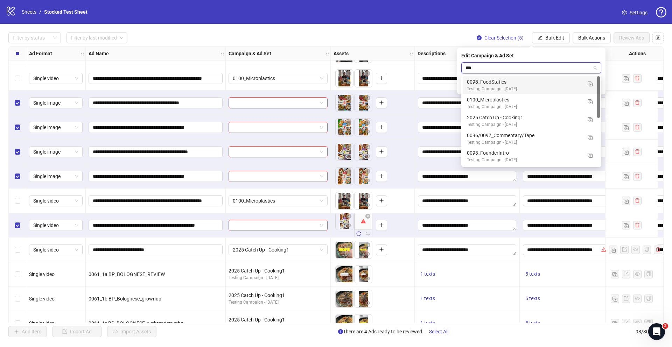
type input "****"
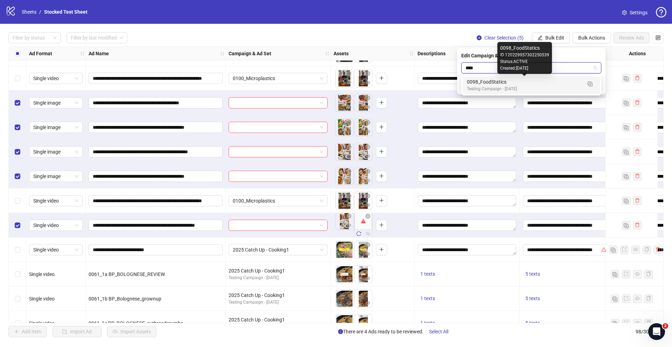
click at [547, 84] on div "0098_FoodStatics" at bounding box center [524, 82] width 115 height 8
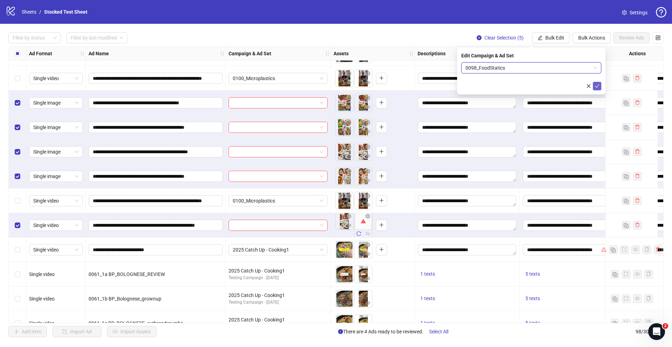
click at [598, 86] on icon "check" at bounding box center [597, 86] width 5 height 5
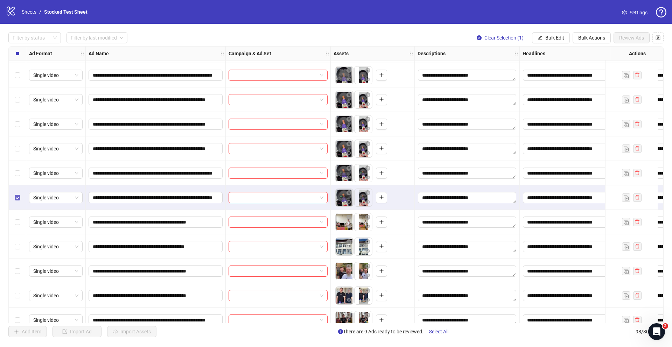
scroll to position [0, 0]
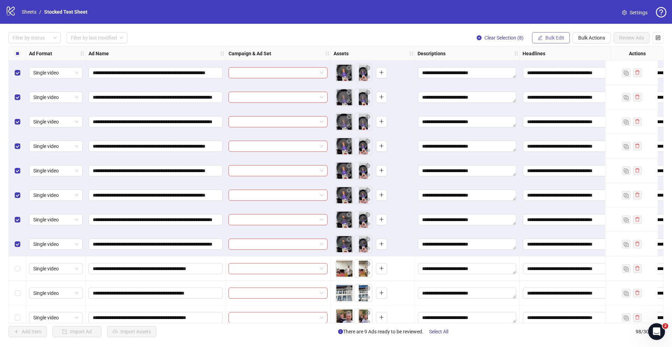
click at [553, 36] on span "Bulk Edit" at bounding box center [555, 38] width 19 height 6
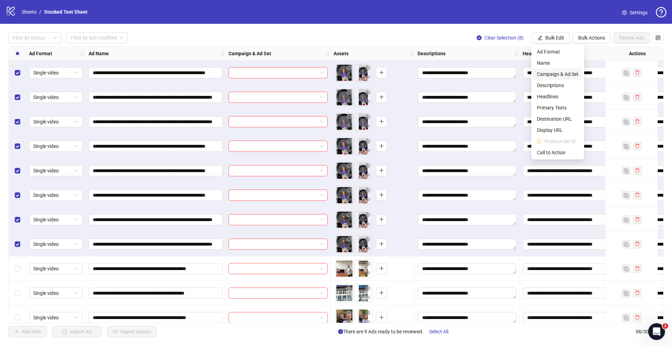
click at [557, 72] on span "Campaign & Ad Set" at bounding box center [558, 74] width 42 height 8
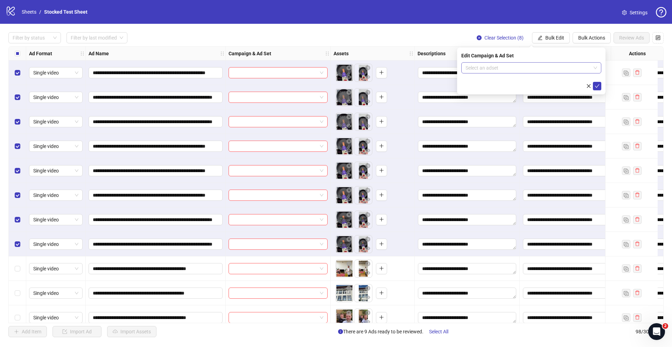
click at [526, 70] on input "search" at bounding box center [528, 68] width 125 height 11
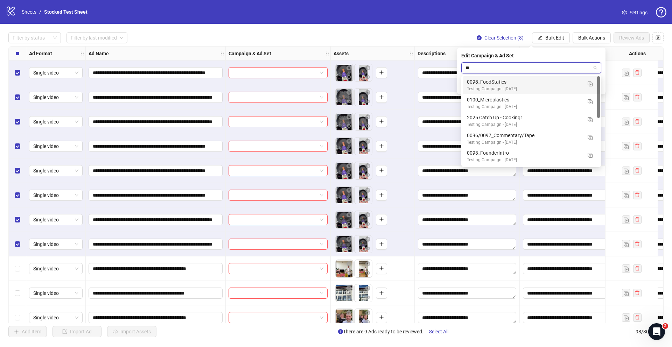
type input "*"
type input "***"
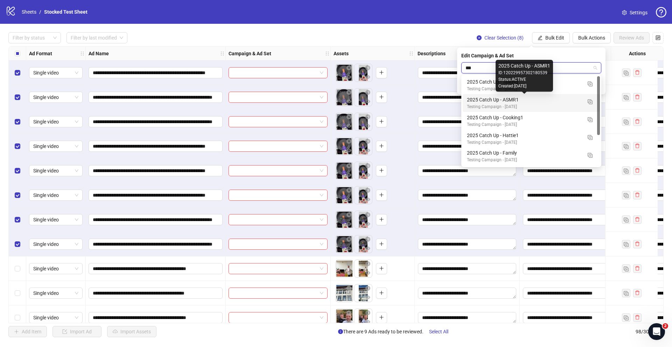
click at [520, 102] on div "2025 Catch Up - ASMR1" at bounding box center [524, 100] width 115 height 8
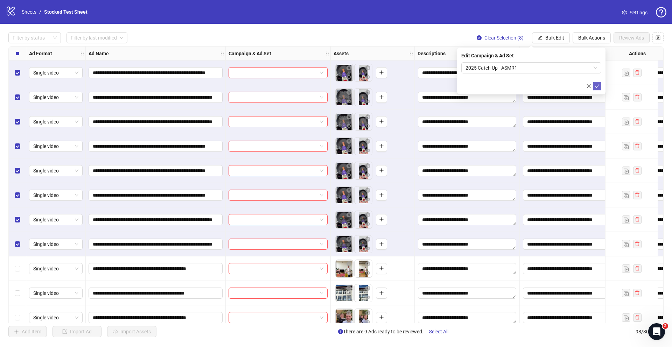
click at [596, 86] on icon "check" at bounding box center [597, 86] width 5 height 5
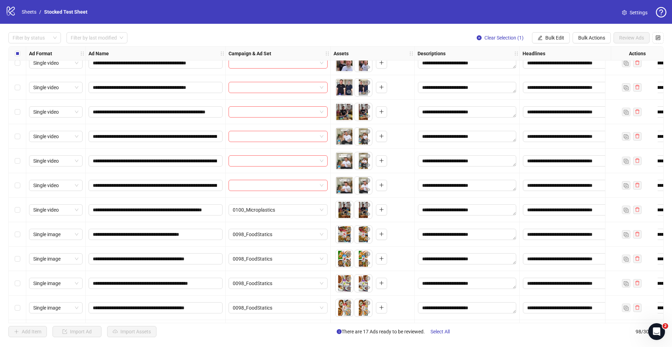
scroll to position [279, 0]
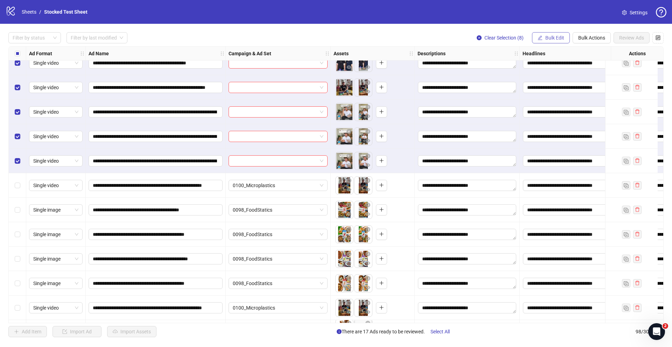
click at [562, 37] on span "Bulk Edit" at bounding box center [555, 38] width 19 height 6
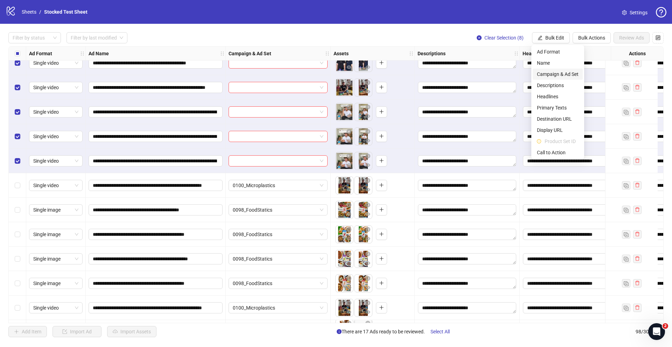
click at [569, 74] on span "Campaign & Ad Set" at bounding box center [558, 74] width 42 height 8
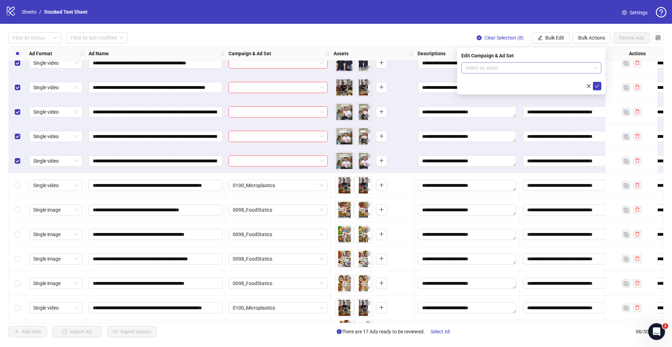
click at [570, 68] on input "search" at bounding box center [528, 68] width 125 height 11
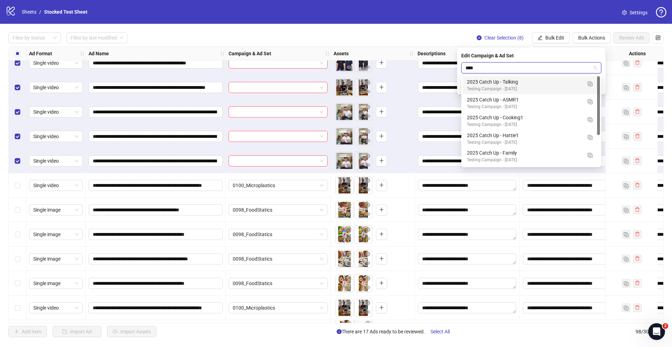
type input "*****"
click at [516, 83] on div "2025 Catch Up - Talking" at bounding box center [524, 82] width 115 height 8
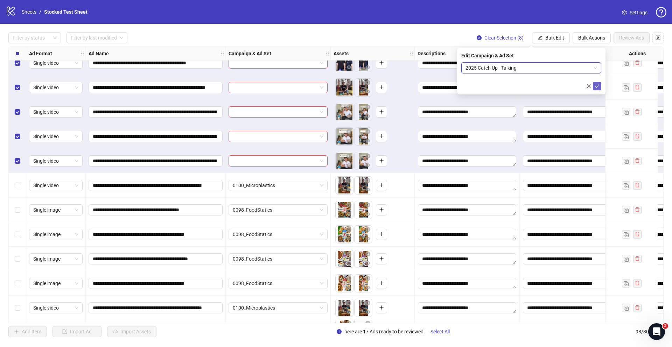
click at [596, 86] on icon "check" at bounding box center [597, 86] width 5 height 5
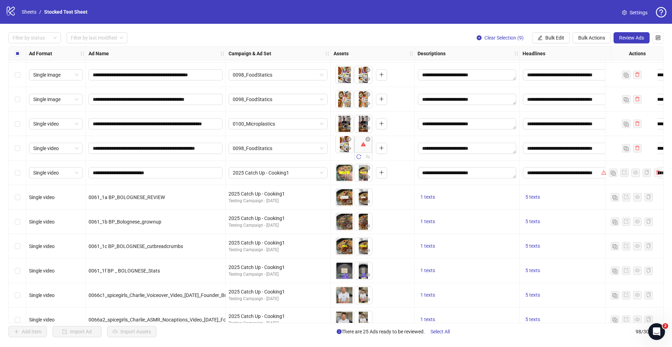
scroll to position [465, 0]
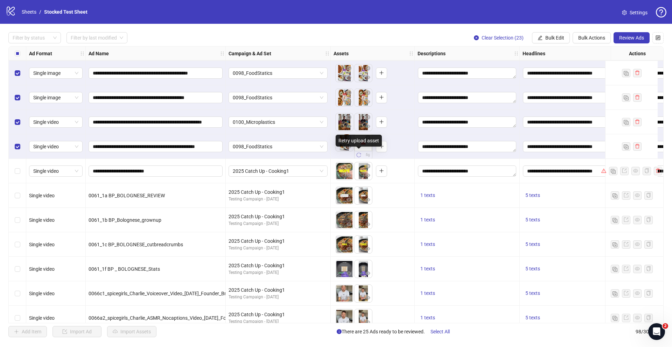
click at [358, 155] on icon "reload" at bounding box center [358, 155] width 5 height 5
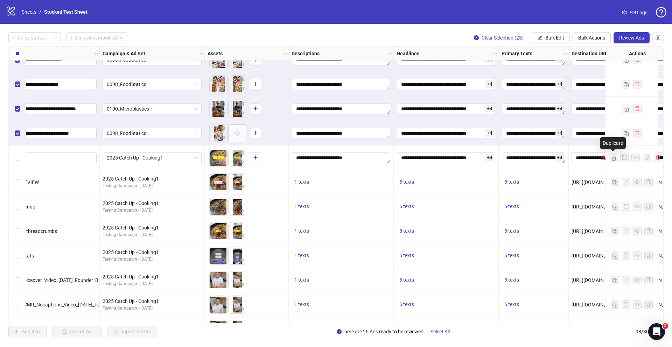
scroll to position [479, 0]
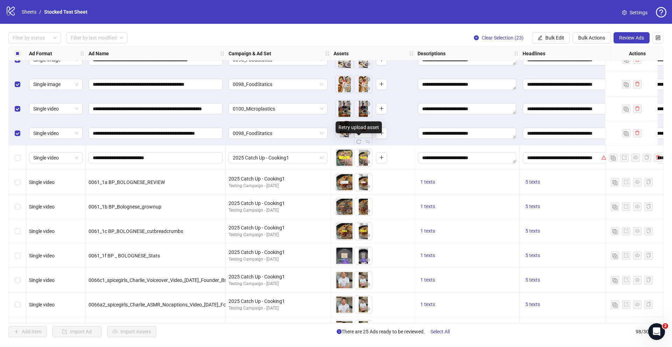
click at [358, 141] on icon "reload" at bounding box center [358, 141] width 5 height 5
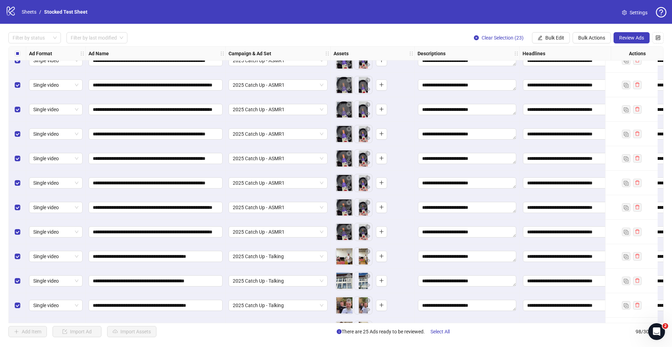
scroll to position [0, 0]
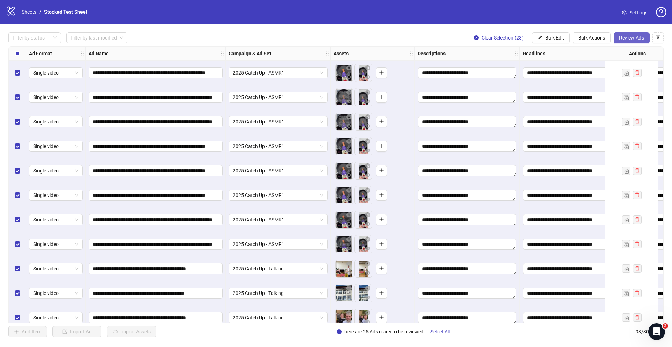
click at [627, 38] on span "Review Ads" at bounding box center [631, 38] width 25 height 6
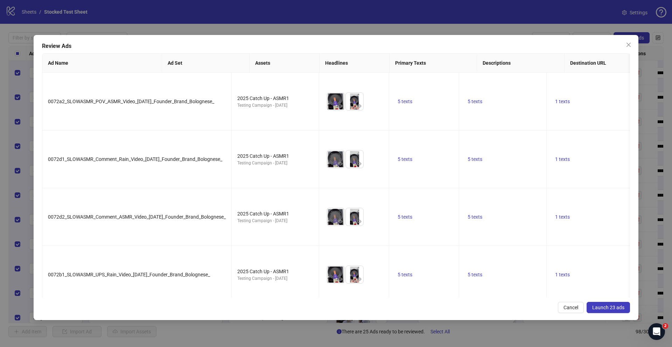
click at [607, 306] on span "Launch 23 ads" at bounding box center [608, 308] width 32 height 6
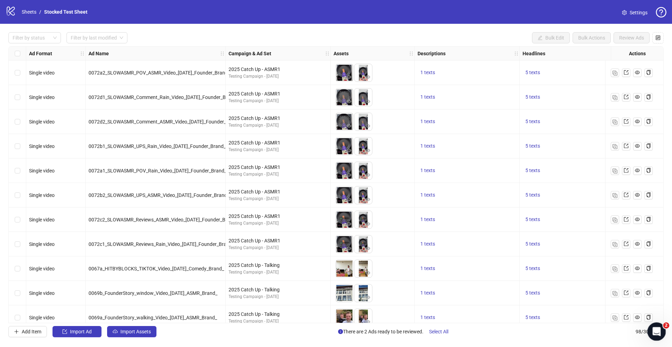
click at [648, 329] on div "Open Intercom Messenger" at bounding box center [655, 330] width 23 height 23
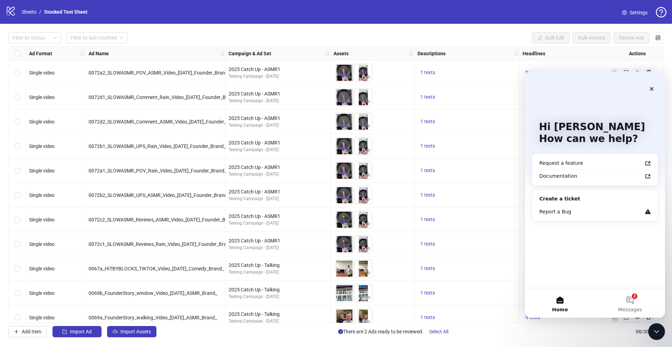
click at [479, 134] on div "1 texts" at bounding box center [467, 146] width 105 height 25
